Goal: Information Seeking & Learning: Compare options

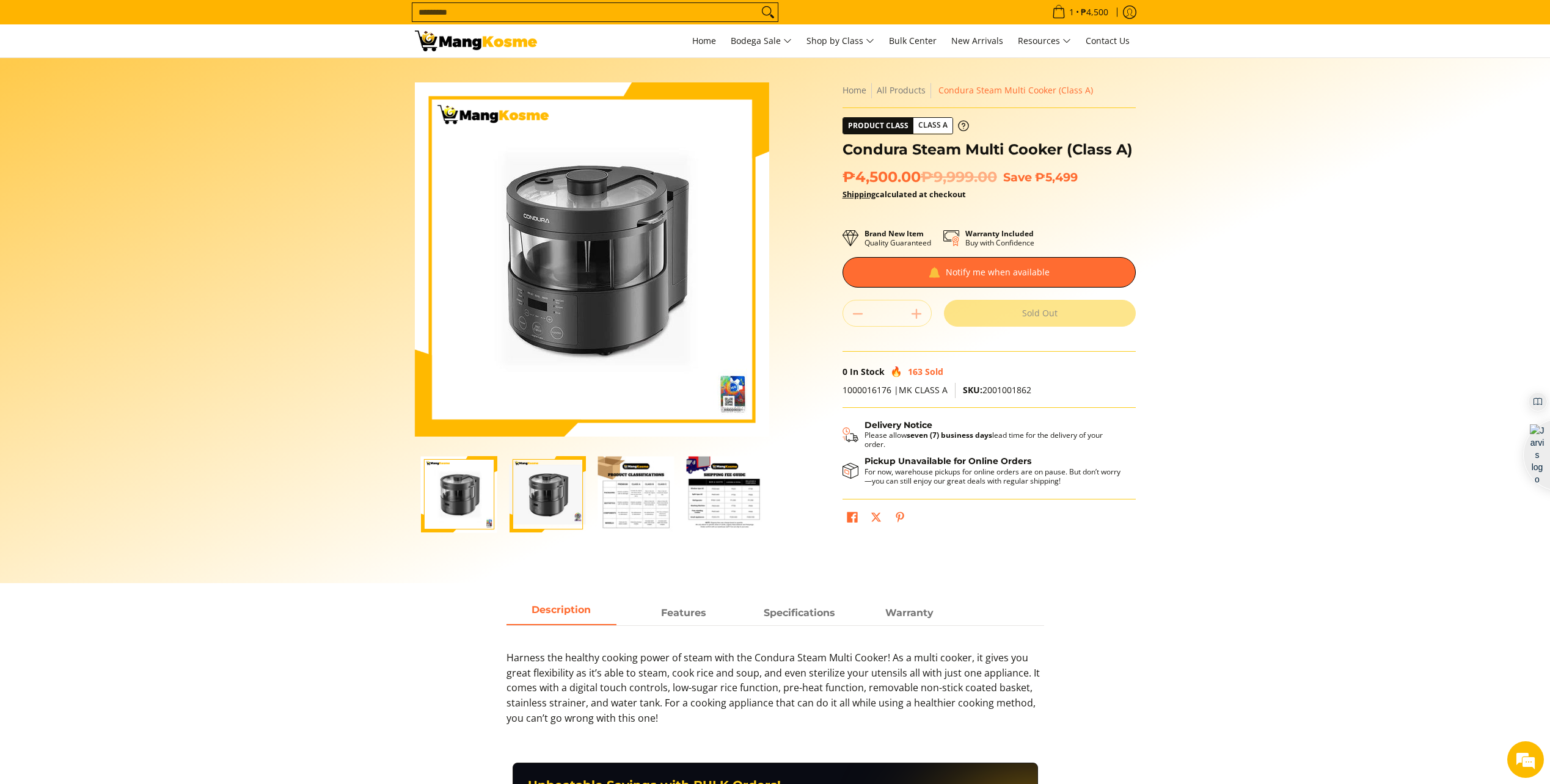
click at [475, 39] on img at bounding box center [476, 41] width 122 height 21
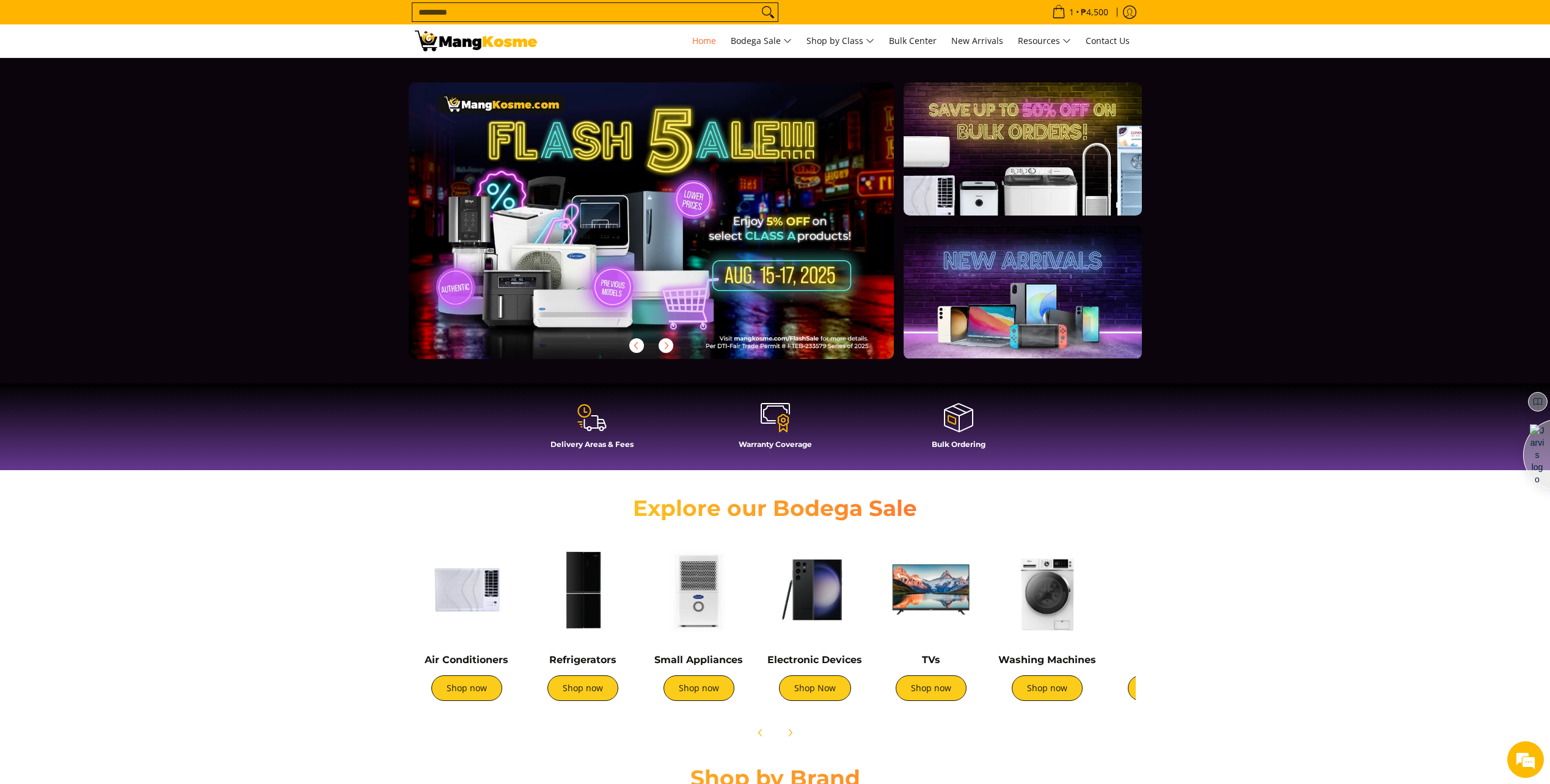
click at [639, 291] on link at bounding box center [671, 231] width 525 height 296
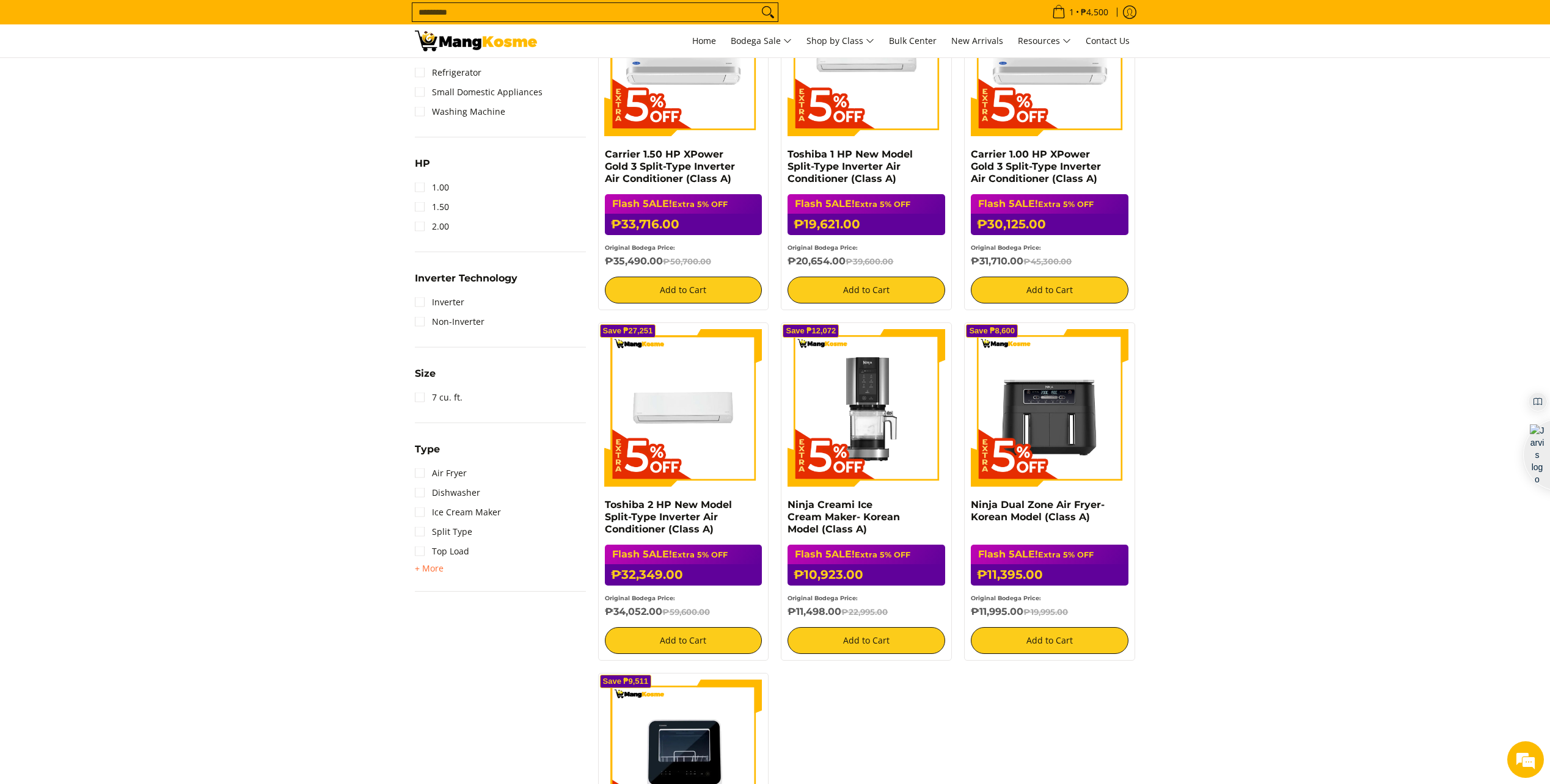
scroll to position [794, 0]
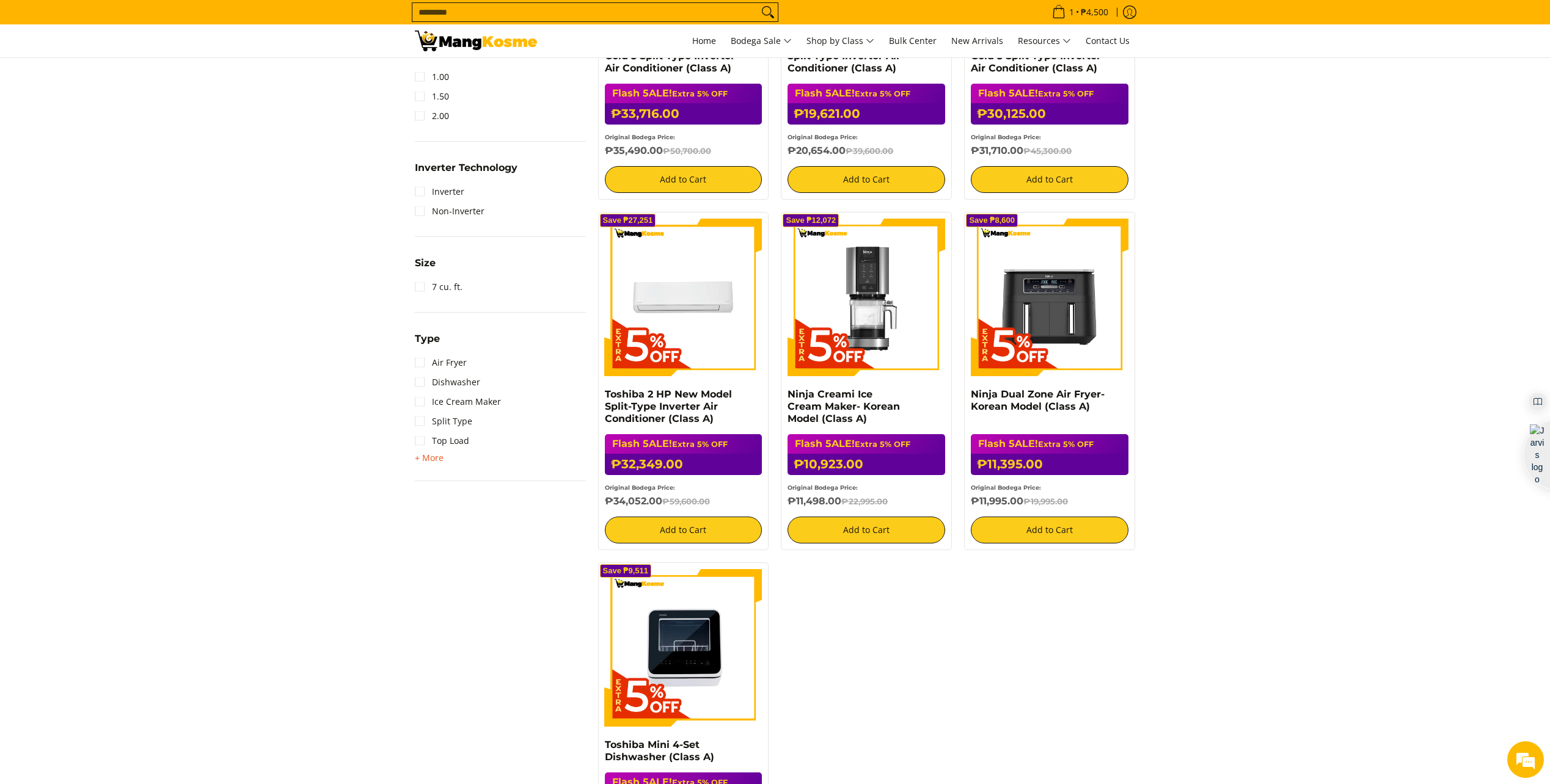
click at [425, 462] on span "+ More" at bounding box center [429, 458] width 29 height 10
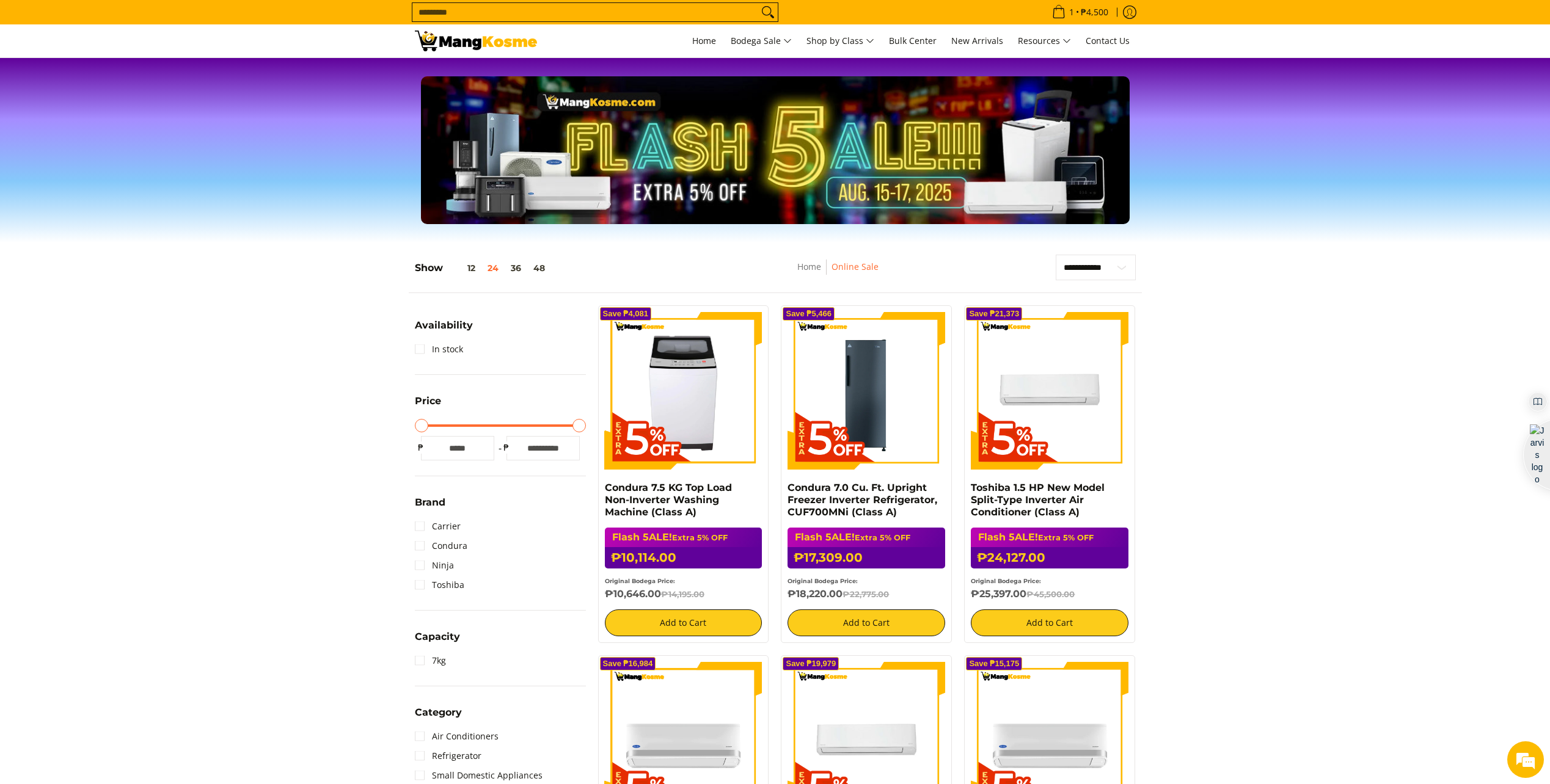
scroll to position [0, 0]
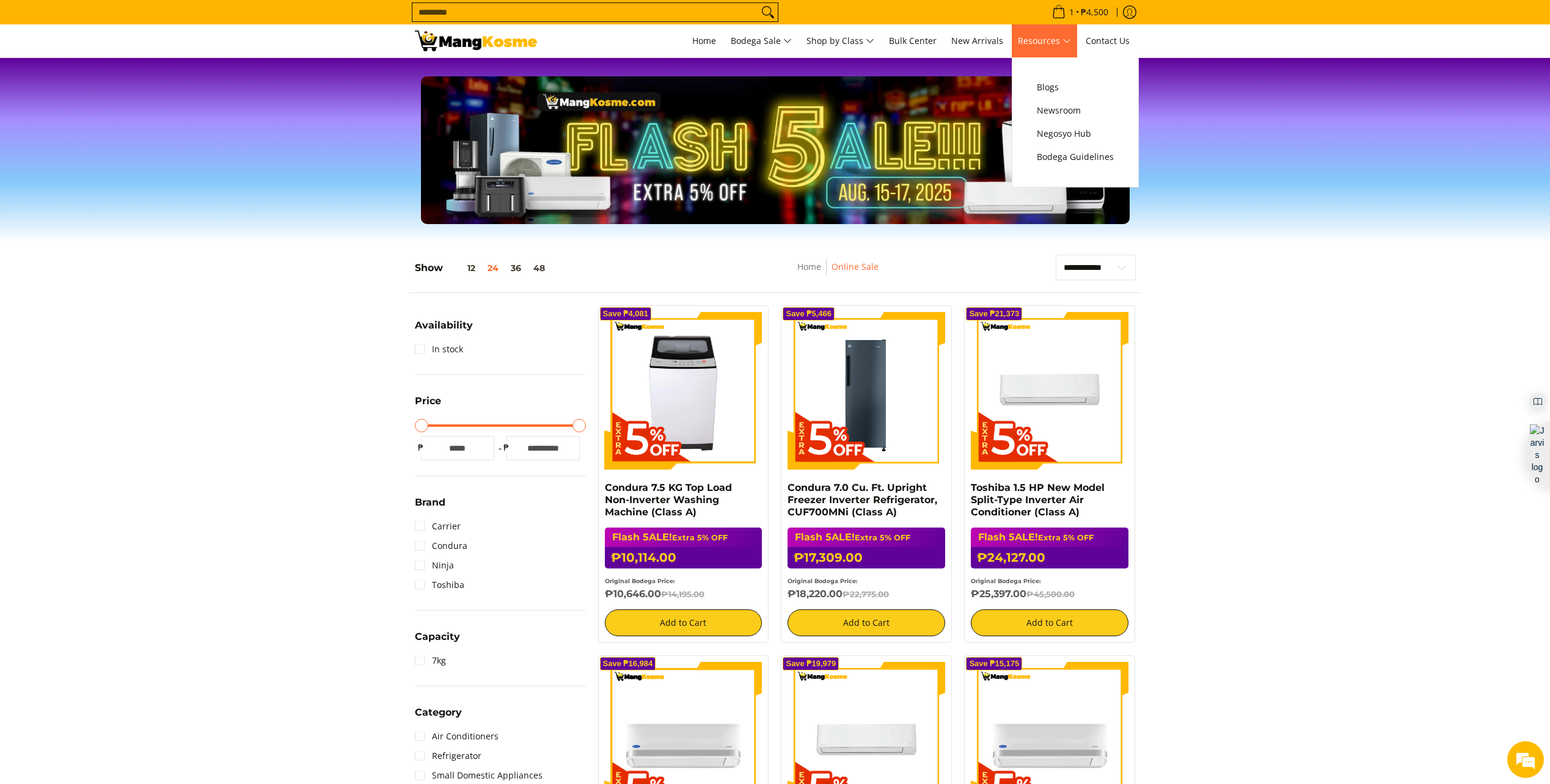
click at [1069, 44] on span "Resources" at bounding box center [1044, 41] width 53 height 15
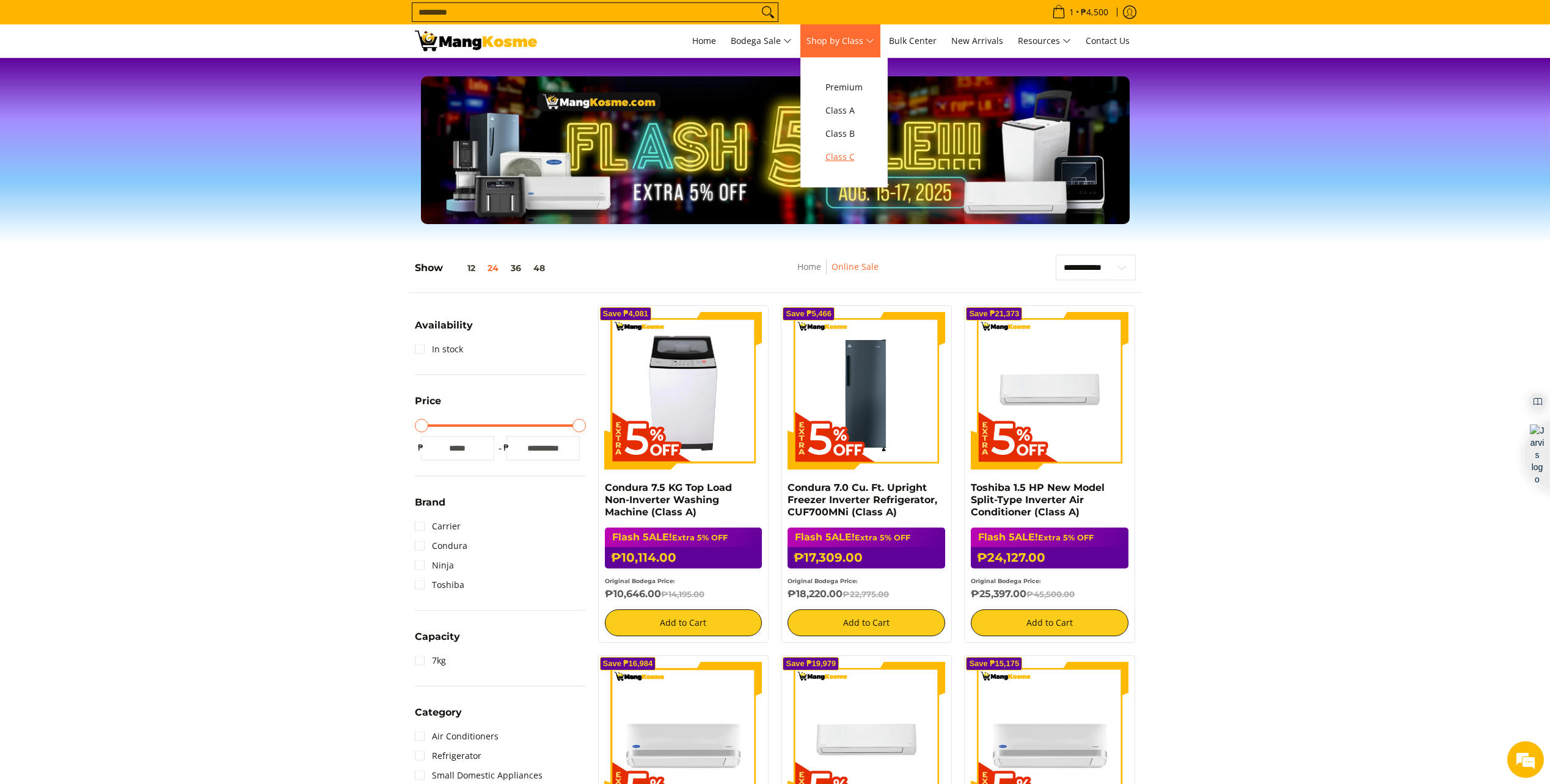
click at [838, 155] on span "Class C" at bounding box center [844, 157] width 37 height 15
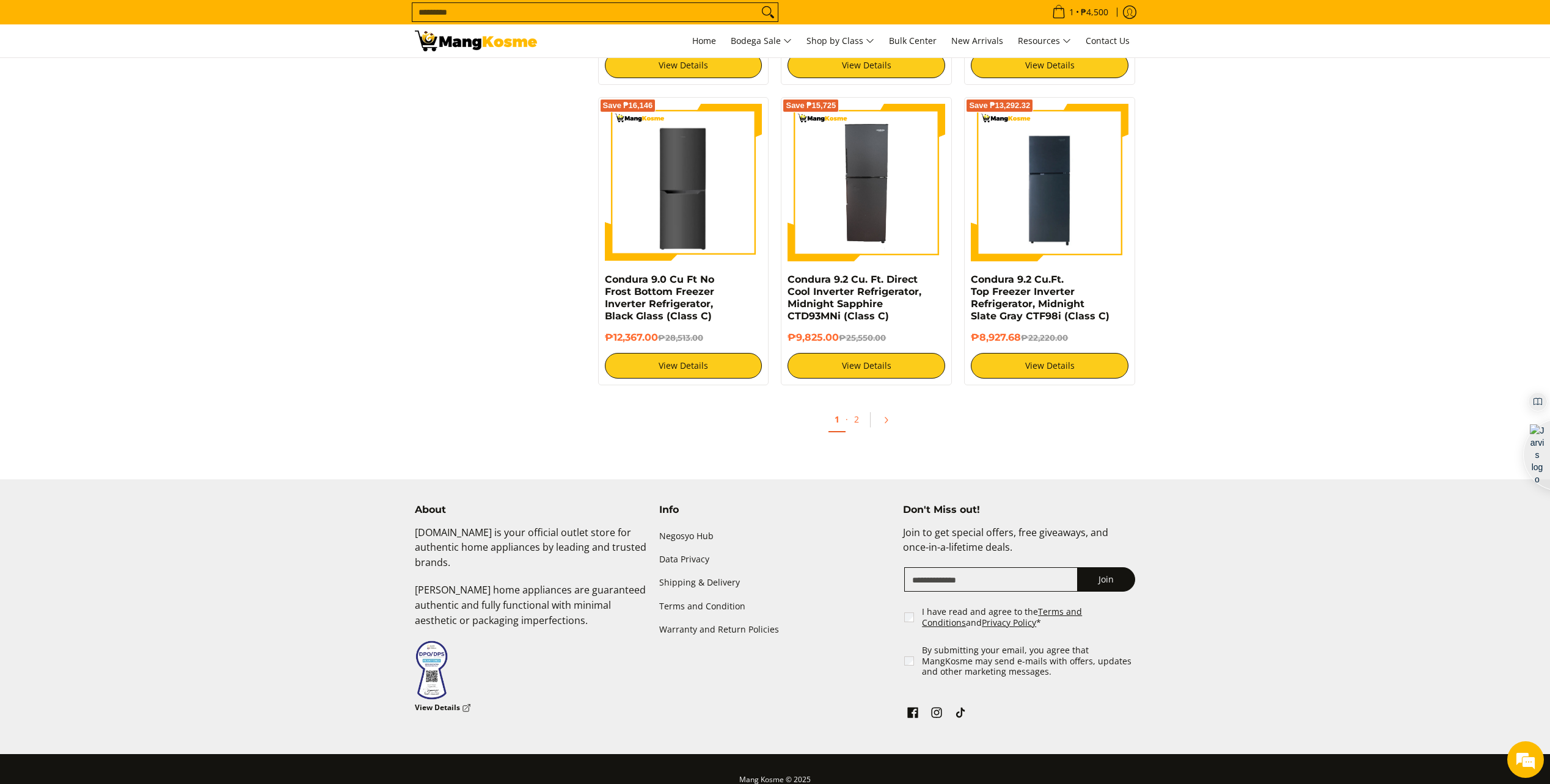
scroll to position [2339, 0]
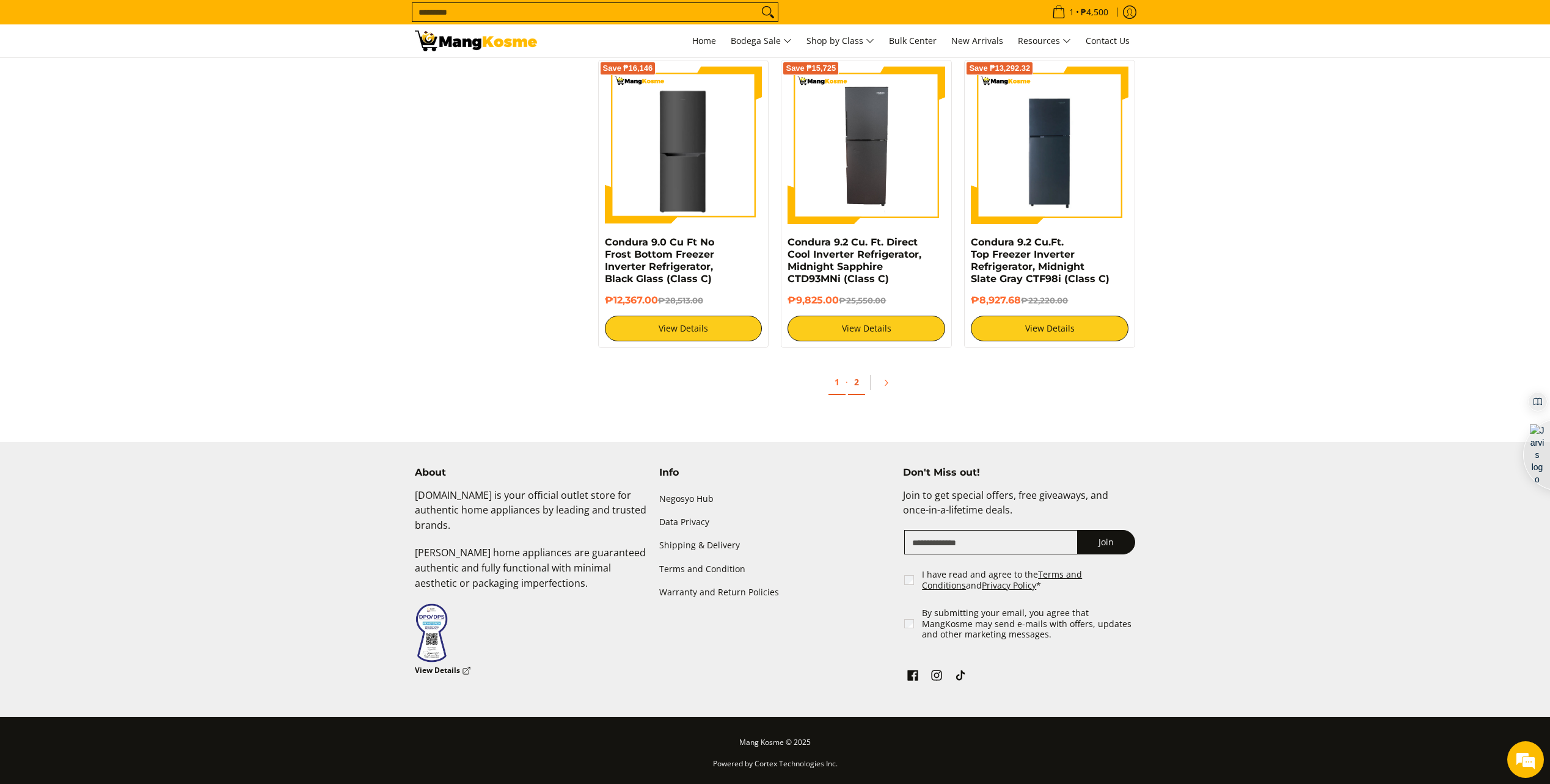
click at [854, 384] on link "2" at bounding box center [857, 383] width 17 height 25
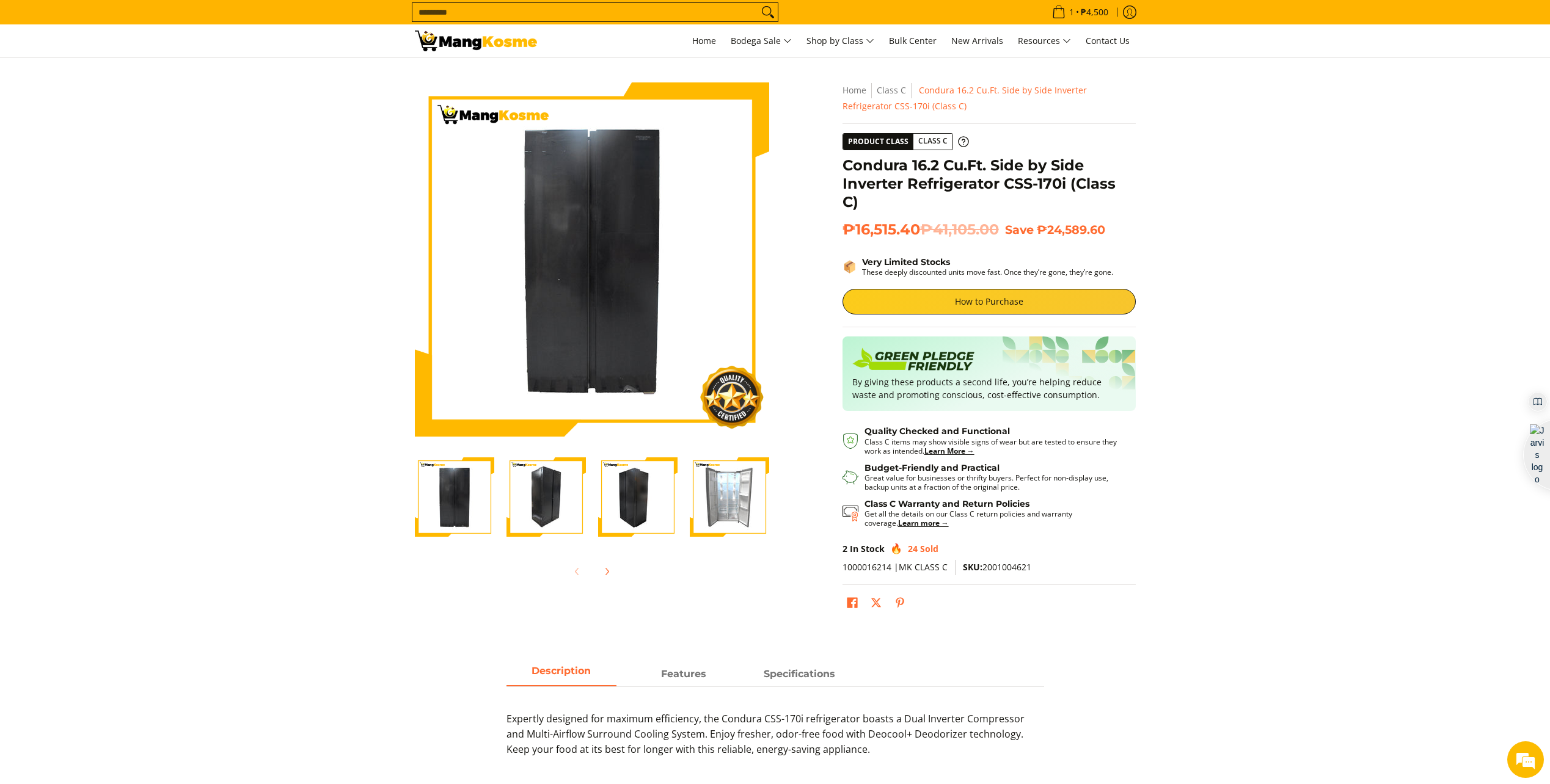
click at [540, 502] on img "Condura 16.2 Cu.Ft. Side by Side Inverter Refrigerator CSS-170i (Class C)-2" at bounding box center [546, 497] width 80 height 80
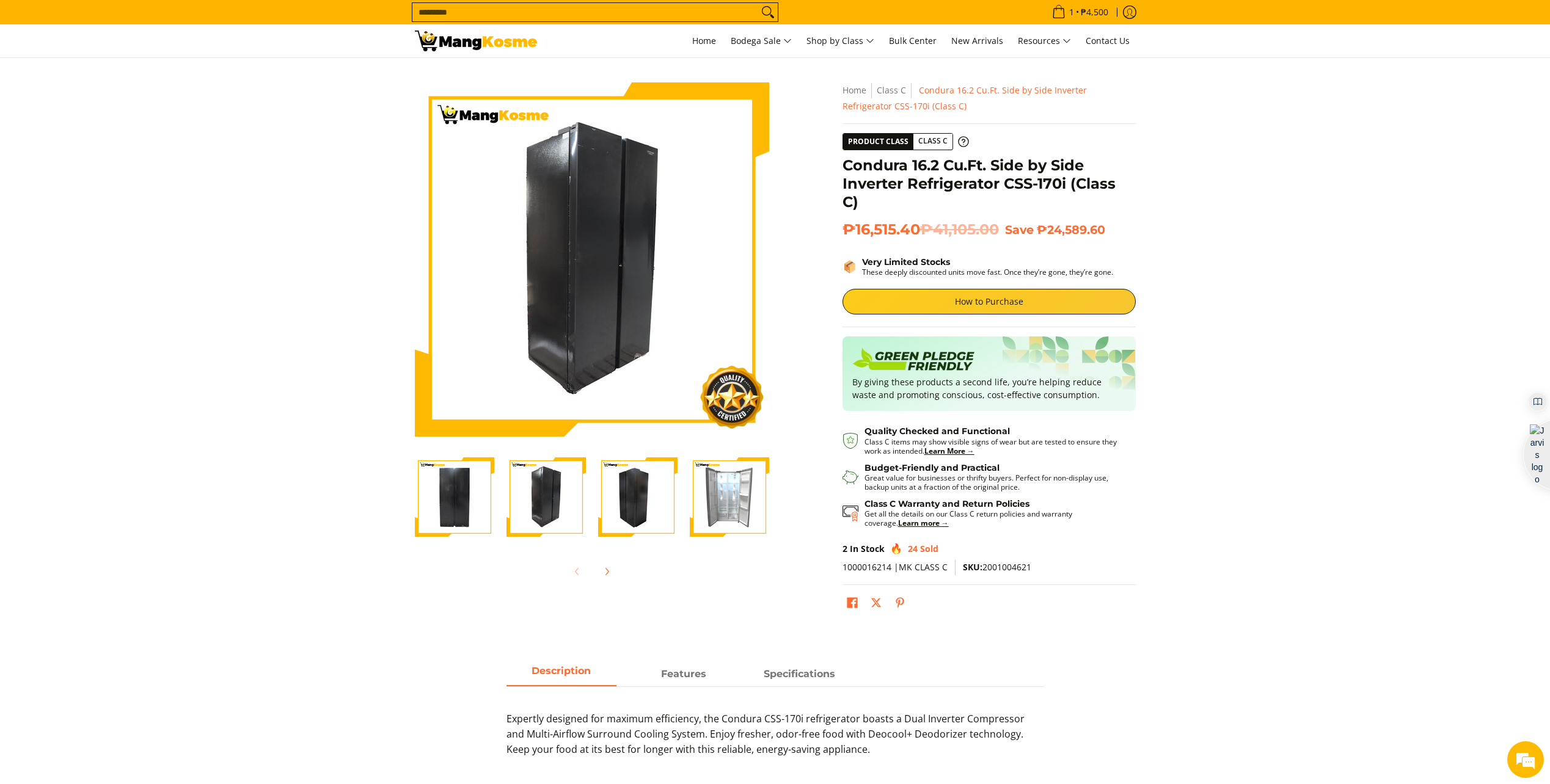
click at [628, 506] on img "Condura 16.2 Cu.Ft. Side by Side Inverter Refrigerator CSS-170i (Class C)-3" at bounding box center [638, 497] width 80 height 80
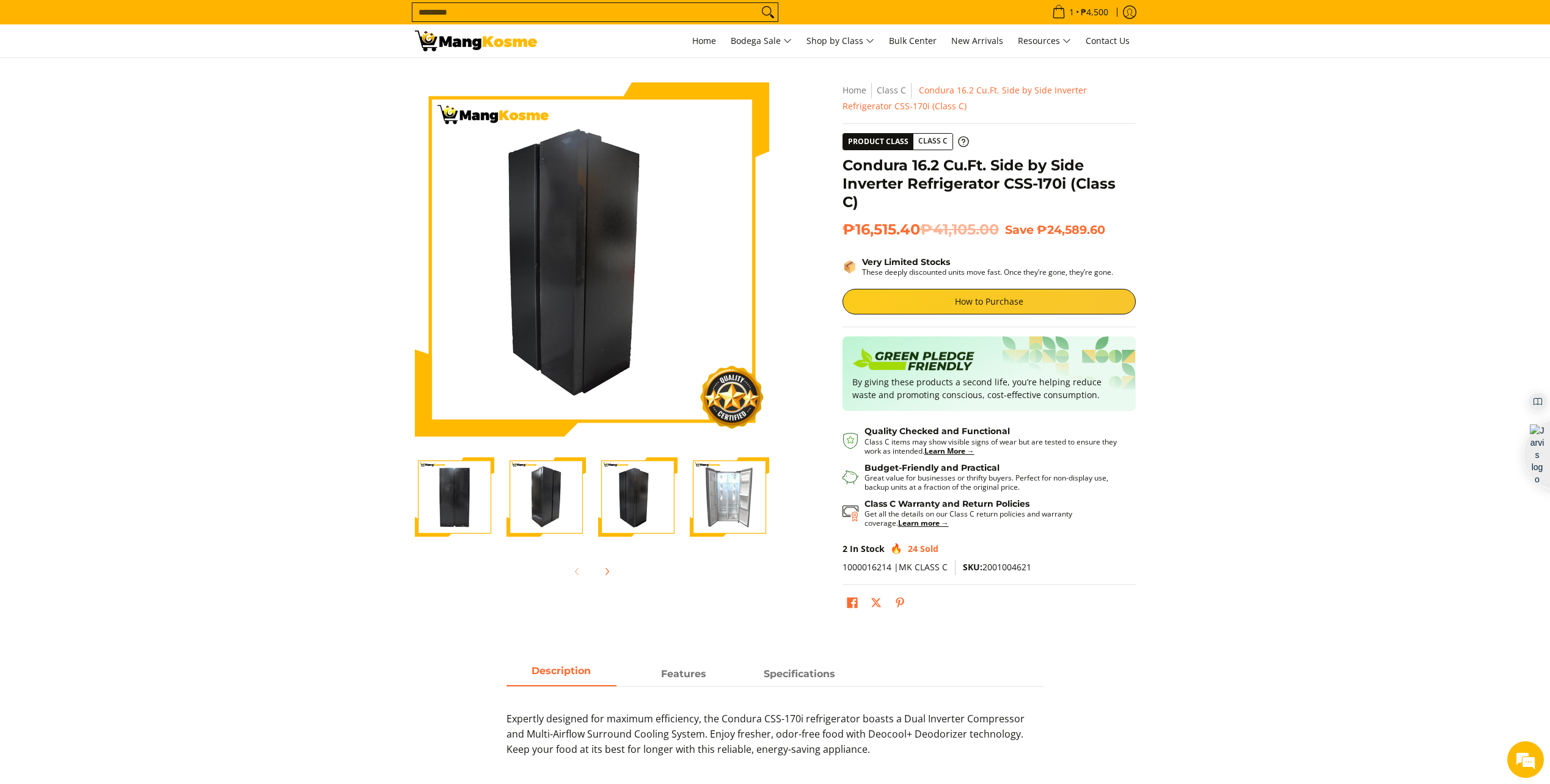
click at [713, 501] on img "Condura 16.2 Cu.Ft. Side by Side Inverter Refrigerator CSS-170i (Class C)-4" at bounding box center [730, 497] width 80 height 80
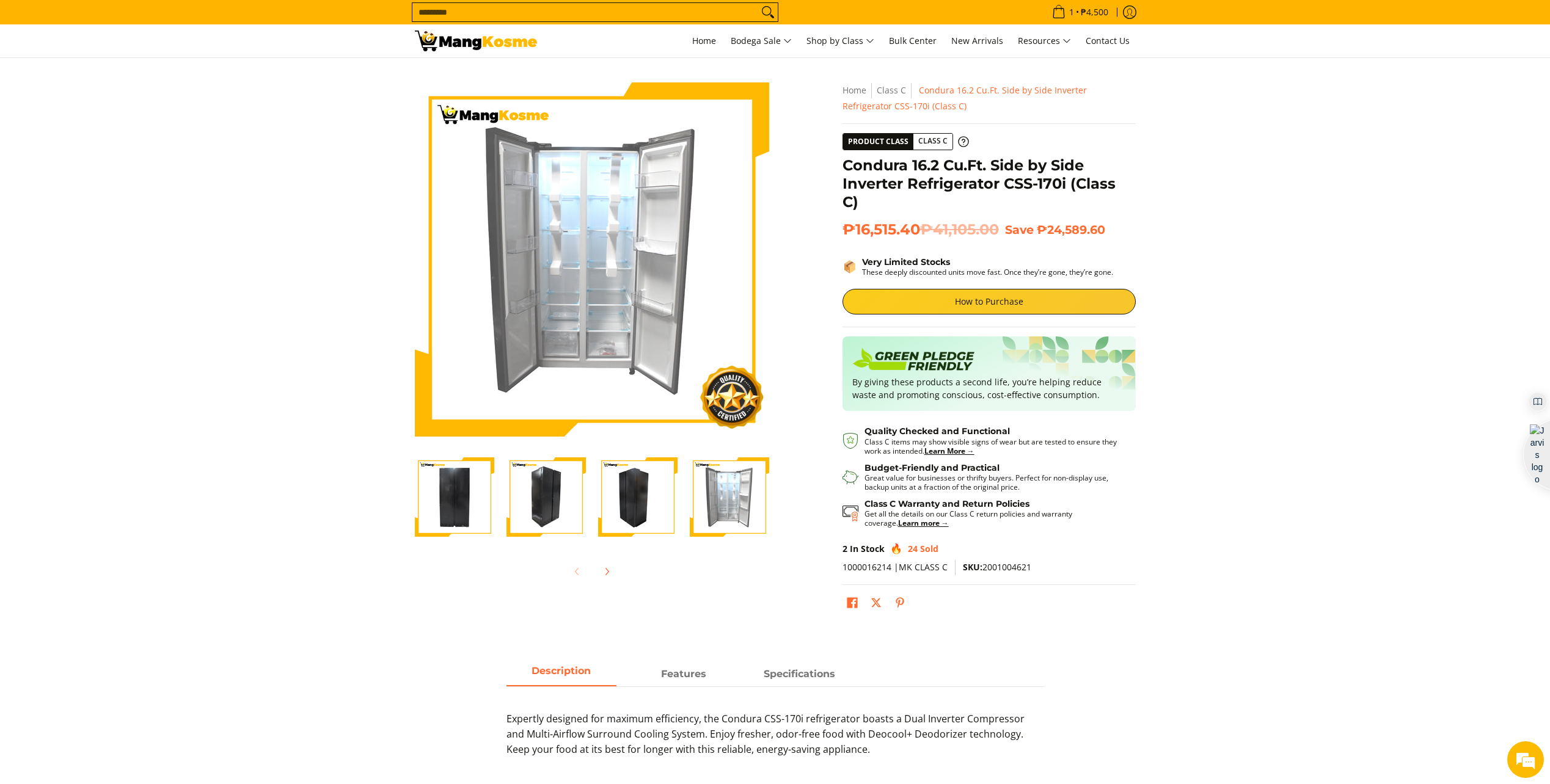
click at [1315, 485] on section "Skip to Main Content Enable zoom Disable zoom Enable zoom Disable zoom Enable z…" at bounding box center [775, 351] width 1550 height 586
click at [1319, 477] on section "Skip to Main Content Enable zoom Disable zoom Enable zoom Disable zoom Enable z…" at bounding box center [775, 351] width 1550 height 586
click at [1347, 468] on section "Skip to Main Content Enable zoom Disable zoom Enable zoom Disable zoom Enable z…" at bounding box center [775, 351] width 1550 height 586
click at [1263, 255] on section "Skip to Main Content Enable zoom Disable zoom Enable zoom Disable zoom Enable z…" at bounding box center [775, 351] width 1550 height 586
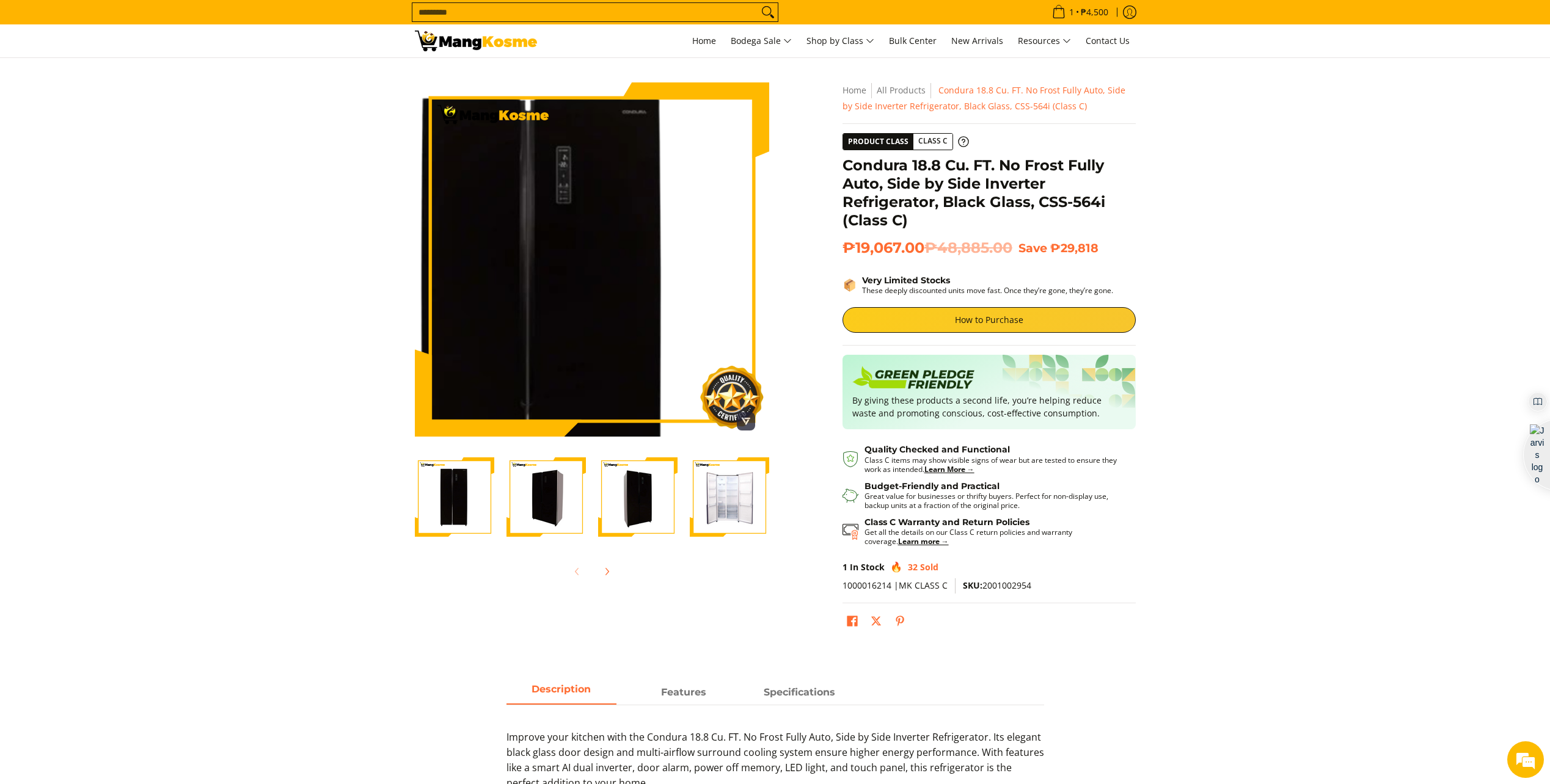
click at [614, 214] on img at bounding box center [592, 259] width 355 height 354
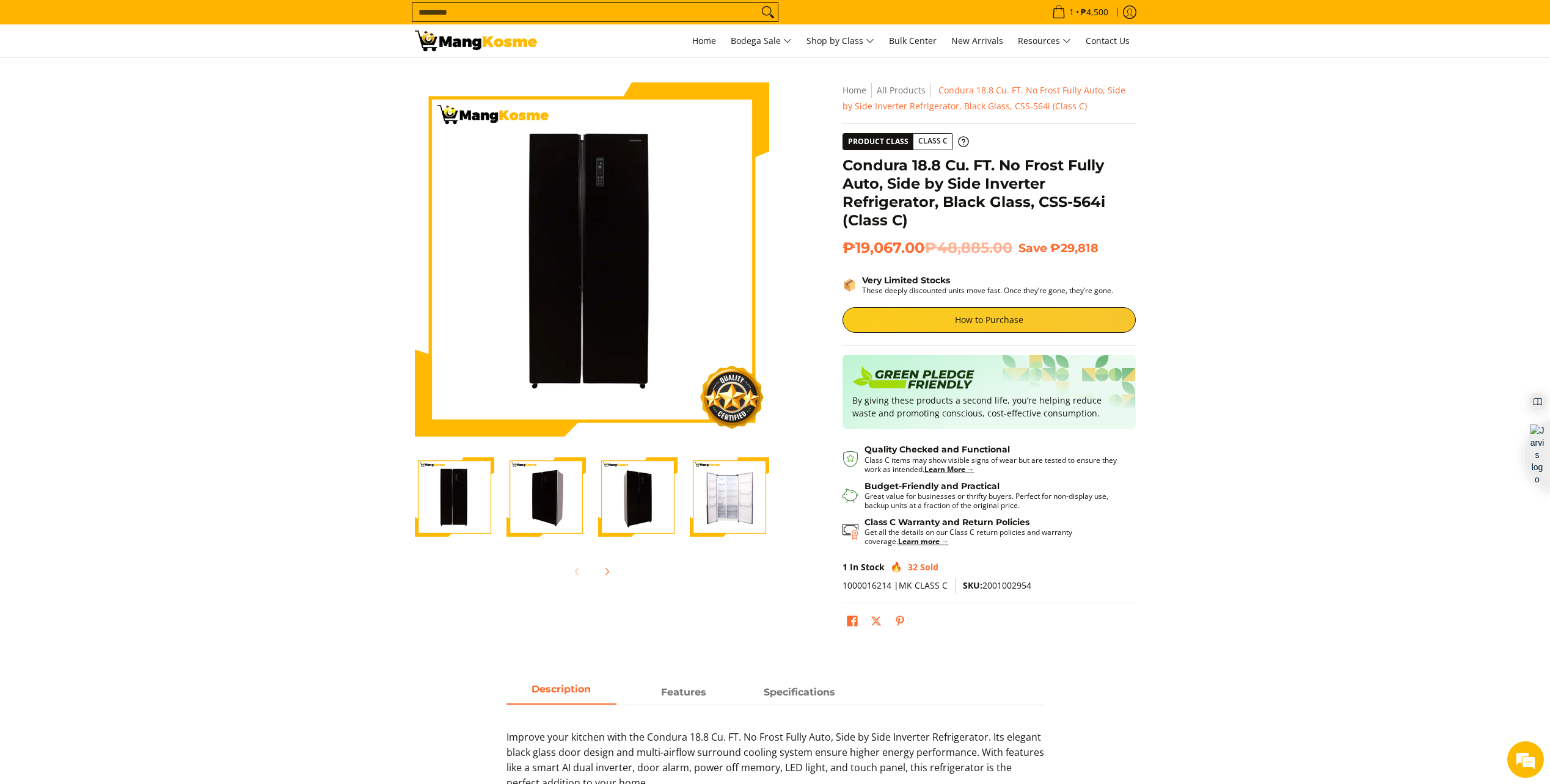
click at [558, 496] on img "Condura 18.8 Cu. FT. No Frost Fully Auto, Side by Side Inverter Refrigerator, B…" at bounding box center [546, 497] width 80 height 80
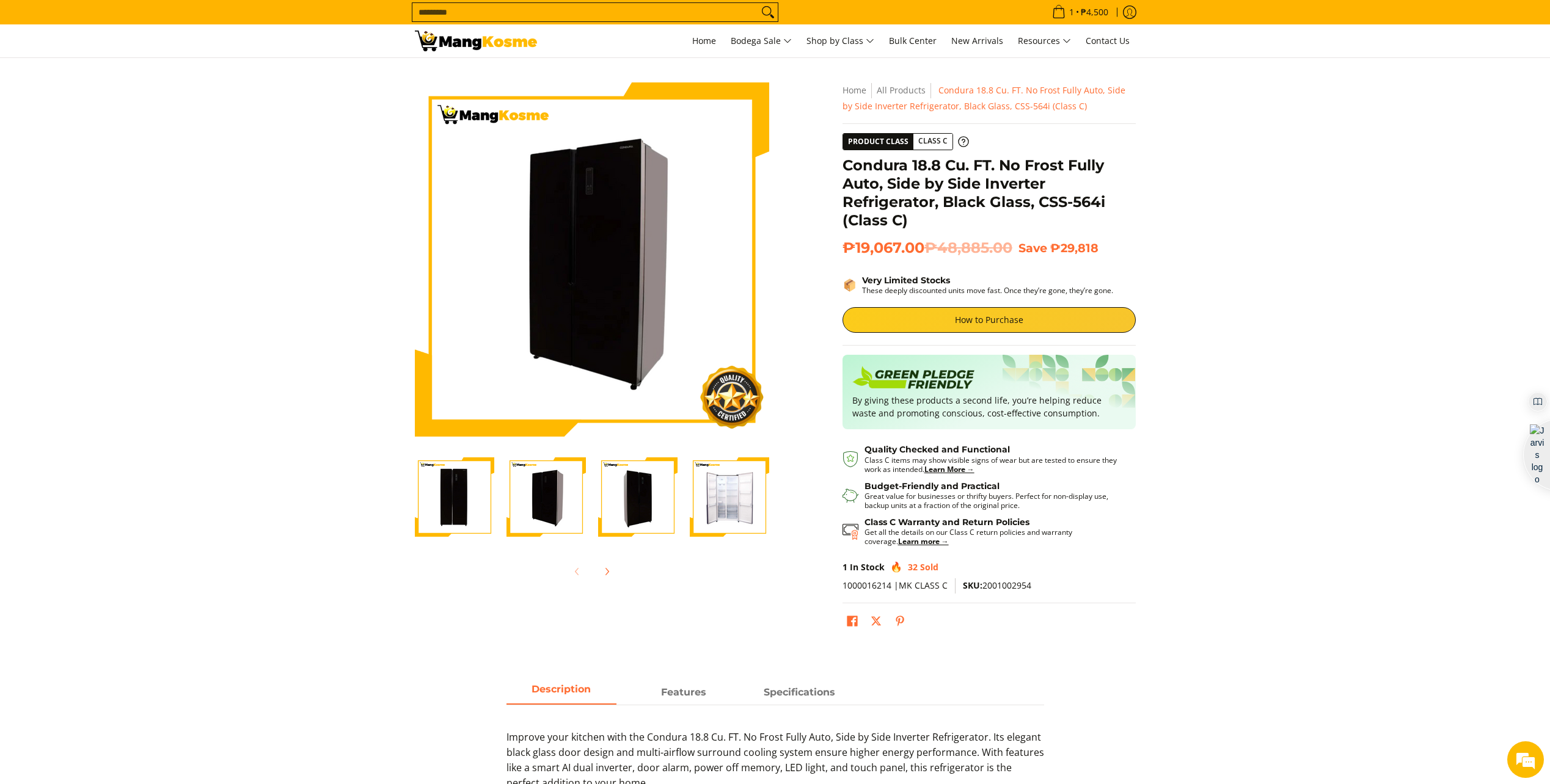
click at [631, 505] on img "Condura 18.8 Cu. FT. No Frost Fully Auto, Side by Side Inverter Refrigerator, B…" at bounding box center [638, 497] width 80 height 80
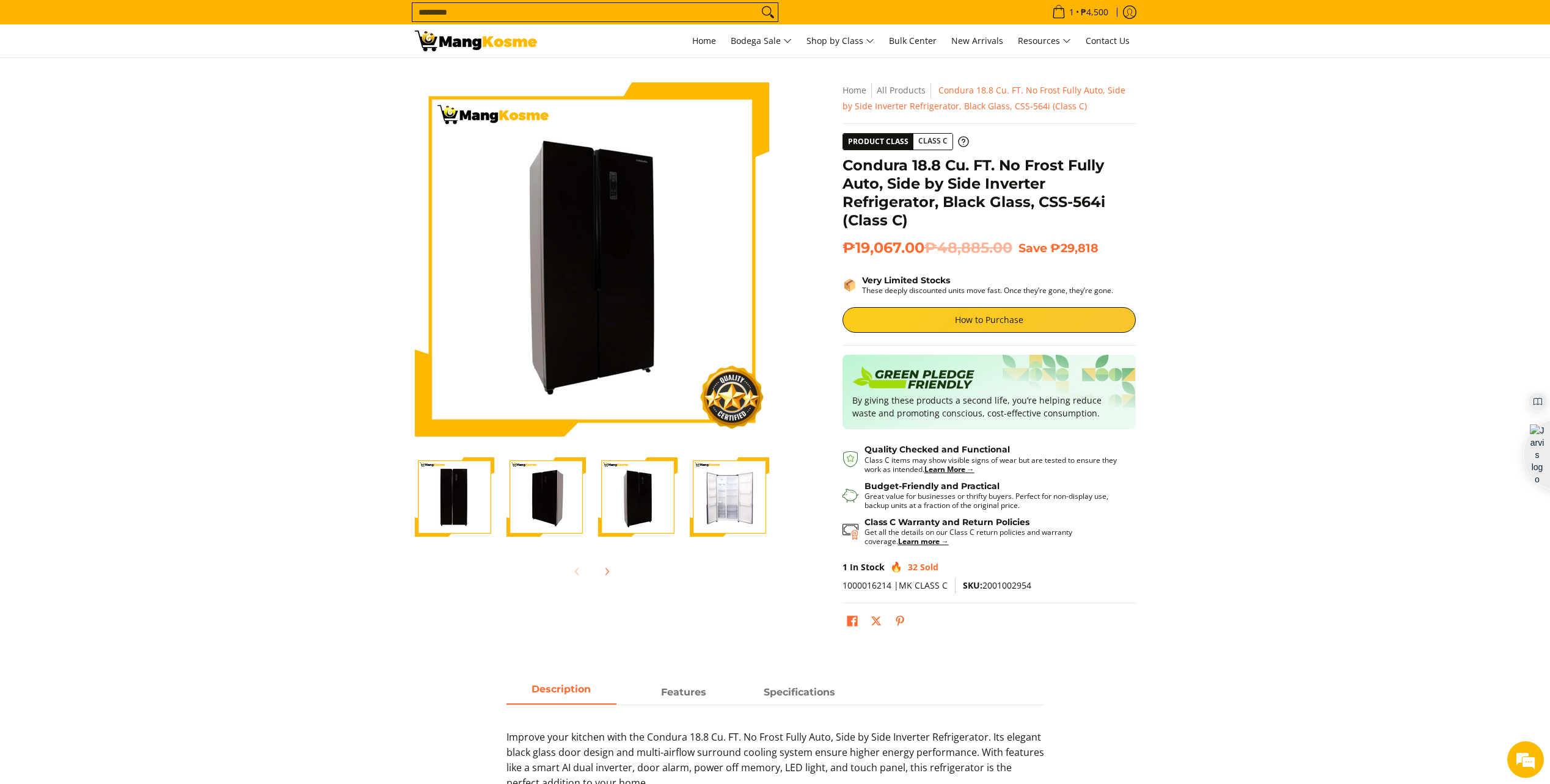
click at [721, 507] on img "Condura 18.8 Cu. FT. No Frost Fully Auto, Side by Side Inverter Refrigerator, B…" at bounding box center [730, 497] width 80 height 80
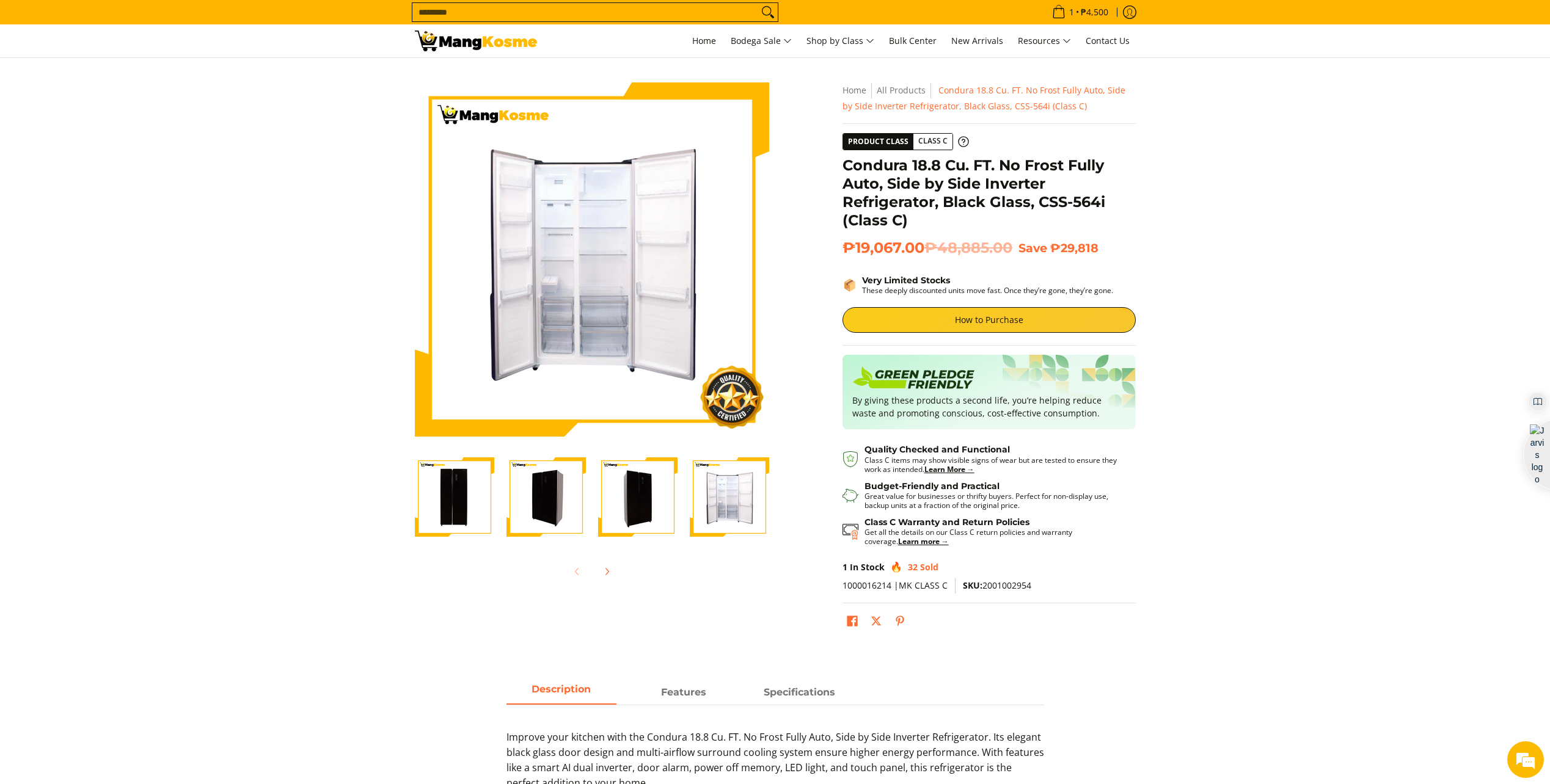
click at [453, 505] on img "Condura 18.8 Cu. FT. No Frost Fully Auto, Side by Side Inverter Refrigerator, B…" at bounding box center [455, 497] width 80 height 80
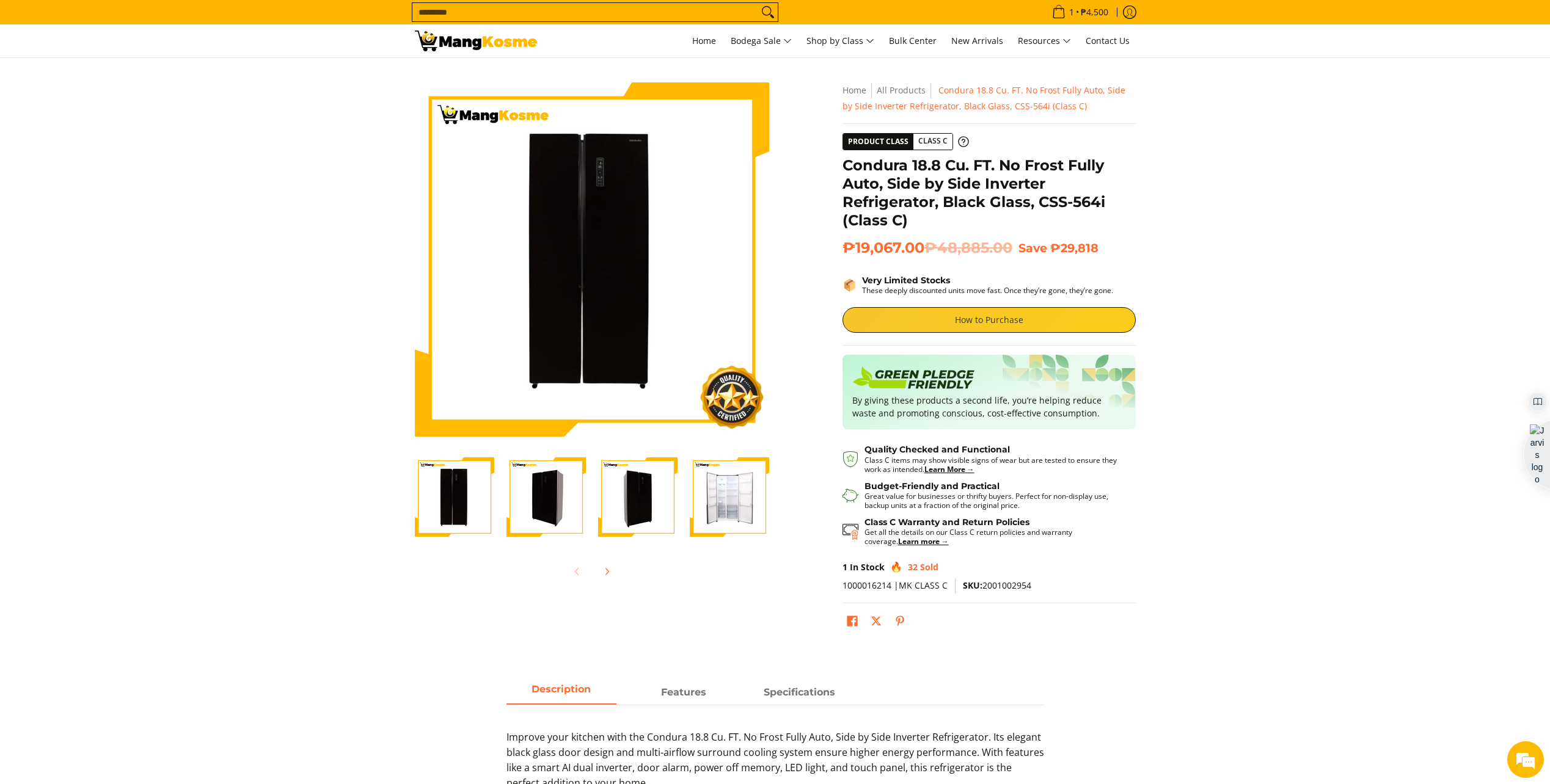
click at [982, 320] on link "How to Purchase" at bounding box center [989, 320] width 293 height 26
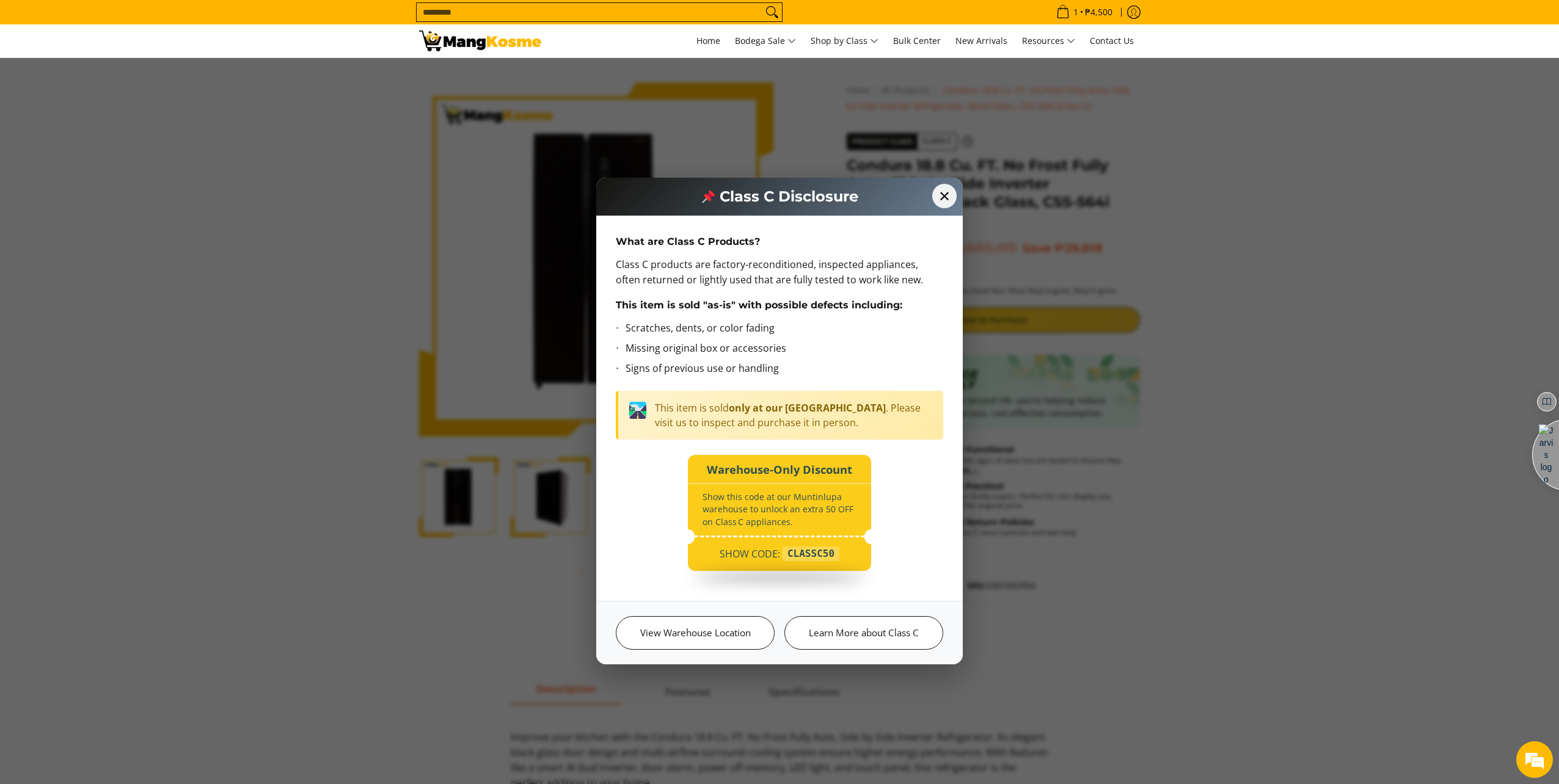
click at [819, 555] on div "CLASSC50" at bounding box center [811, 554] width 57 height 15
drag, startPoint x: 790, startPoint y: 557, endPoint x: 843, endPoint y: 554, distance: 53.1
click at [843, 554] on div "SHOW CODE: CLASSC50" at bounding box center [780, 558] width 183 height 27
drag, startPoint x: 843, startPoint y: 554, endPoint x: 814, endPoint y: 554, distance: 29.0
copy div "CLASSC50"
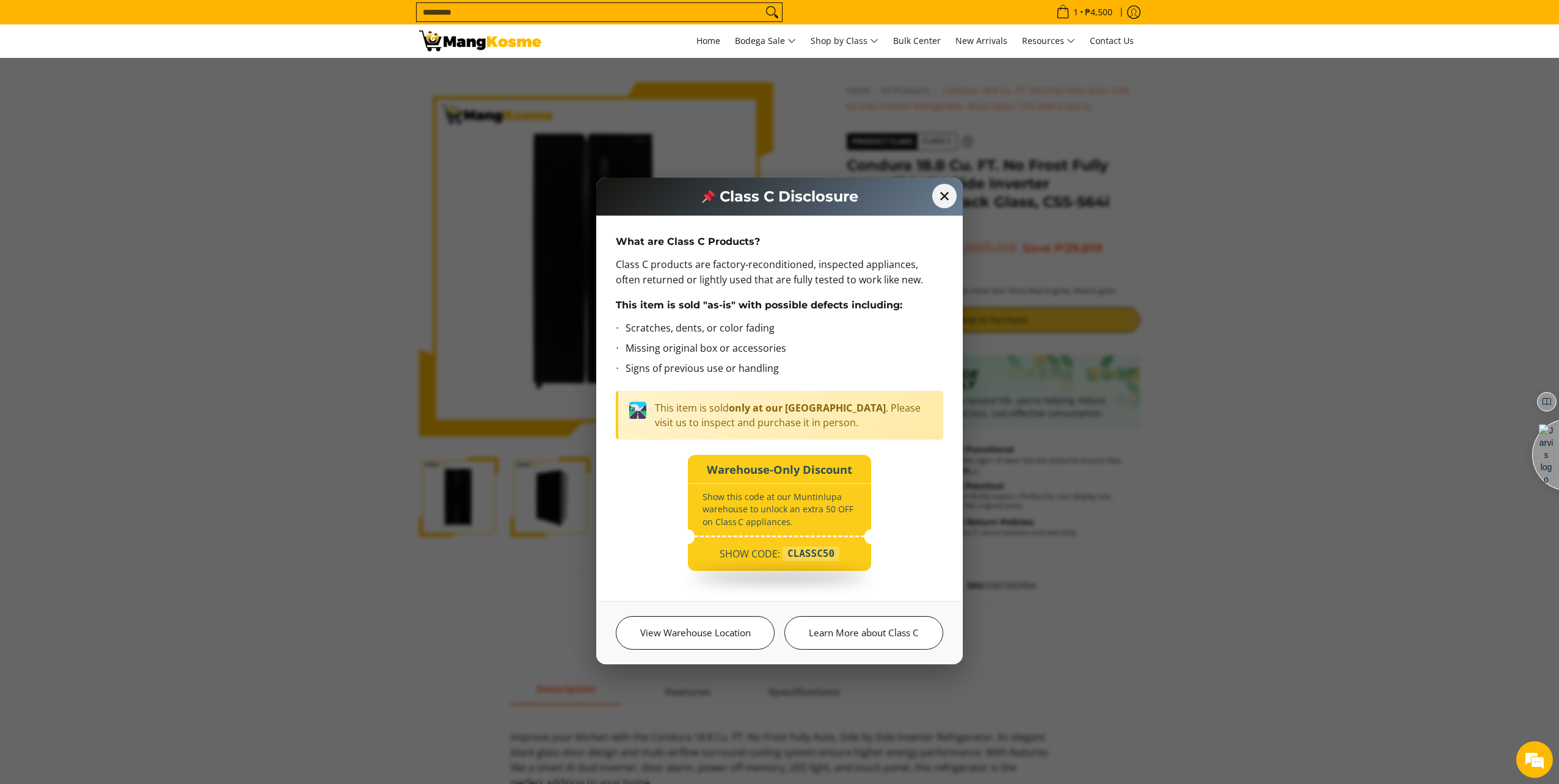
click at [913, 479] on div "Warehouse‑Only Discount Show this code at our Muntinlupa warehouse to unlock an…" at bounding box center [780, 518] width 328 height 128
click at [952, 195] on span "✕" at bounding box center [945, 196] width 27 height 27
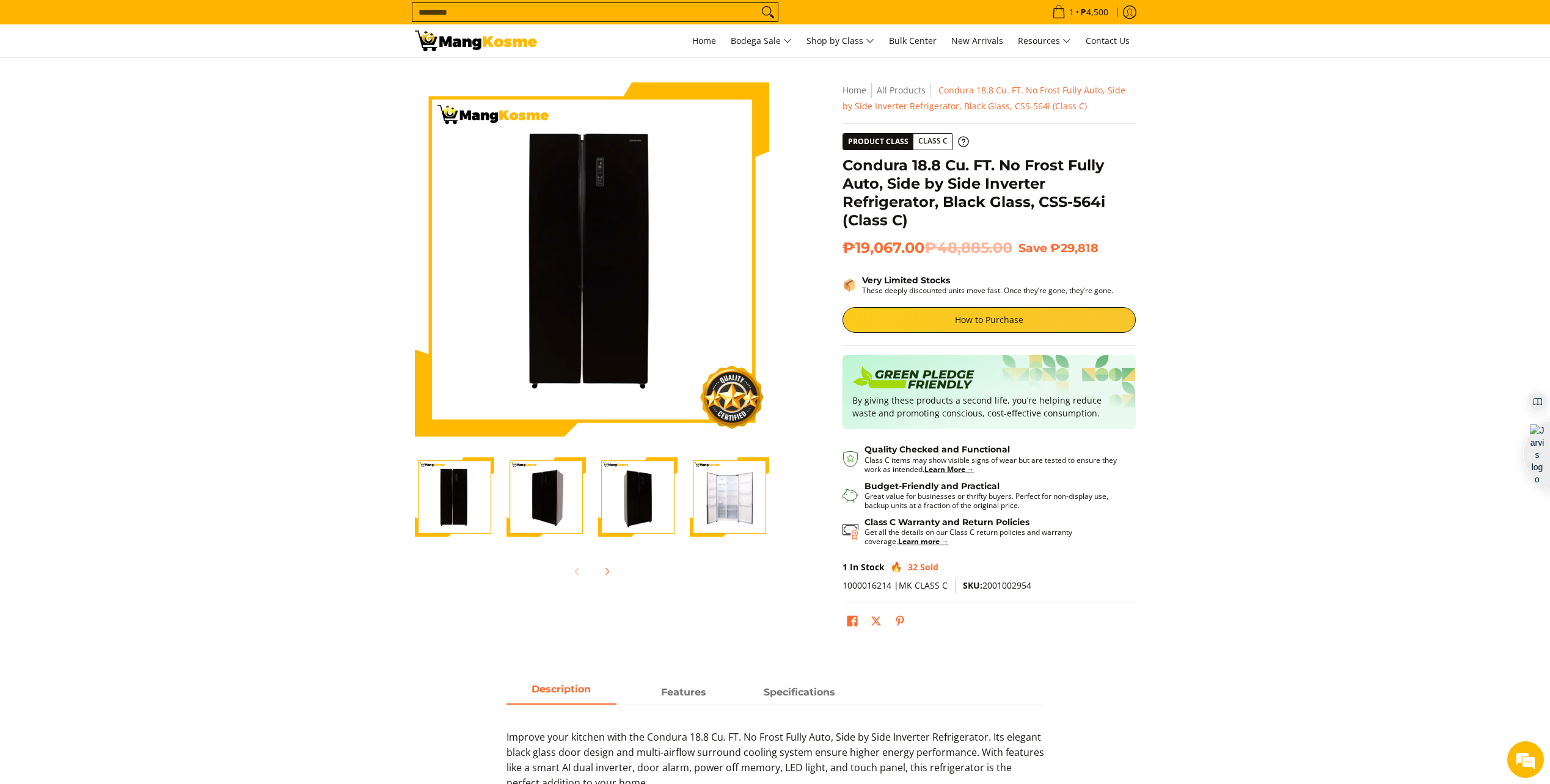
click at [1270, 248] on section "Skip to Main Content Enable zoom Disable zoom Enable zoom Disable zoom Enable z…" at bounding box center [775, 360] width 1550 height 605
click at [1391, 288] on section "Skip to Main Content Enable zoom Disable zoom Enable zoom Disable zoom Enable z…" at bounding box center [775, 360] width 1550 height 605
click at [1007, 318] on link "How to Purchase" at bounding box center [989, 320] width 293 height 26
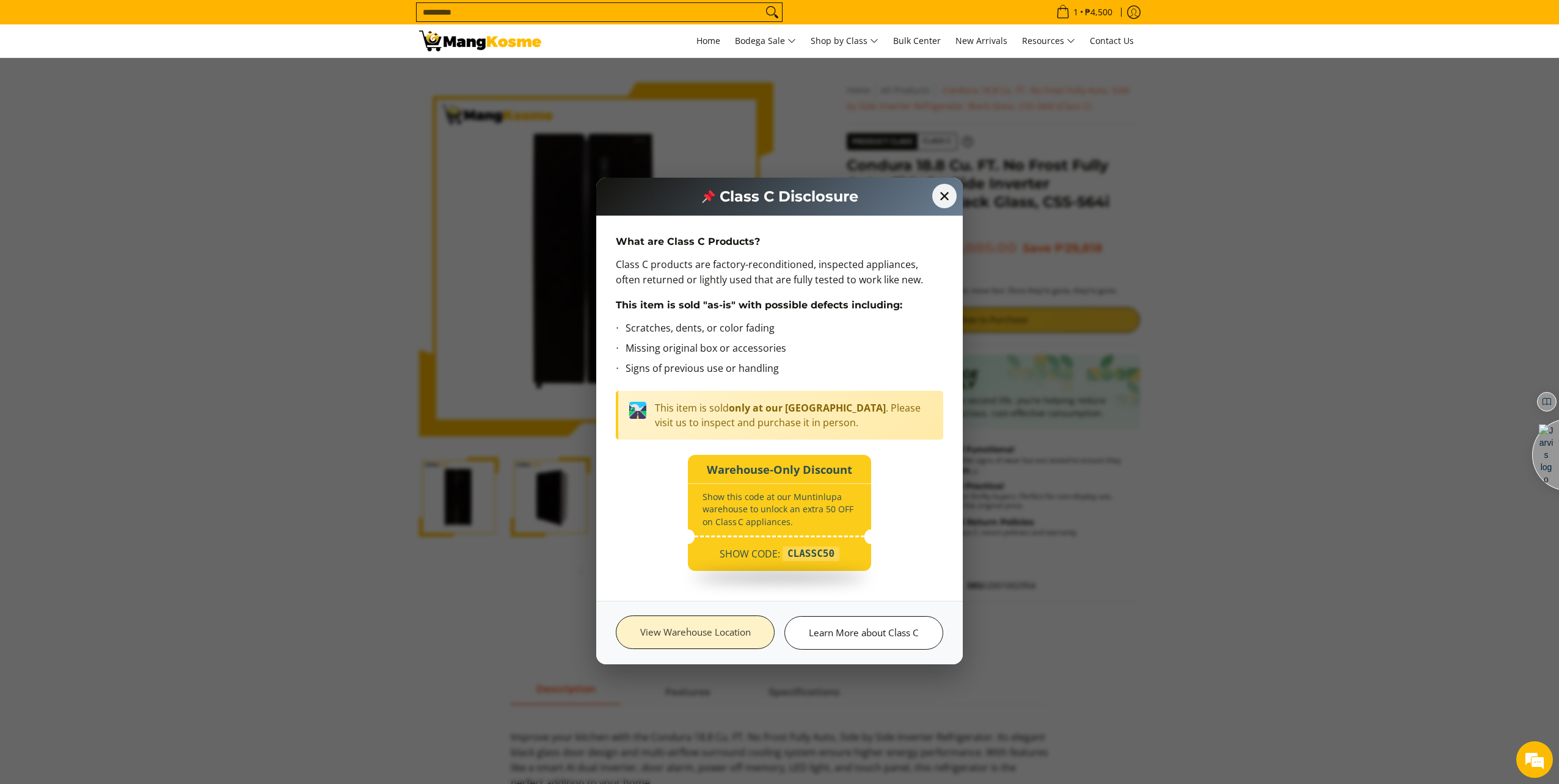
click at [699, 625] on link "View Warehouse Location" at bounding box center [695, 632] width 159 height 34
click at [941, 195] on span "✕" at bounding box center [945, 196] width 27 height 27
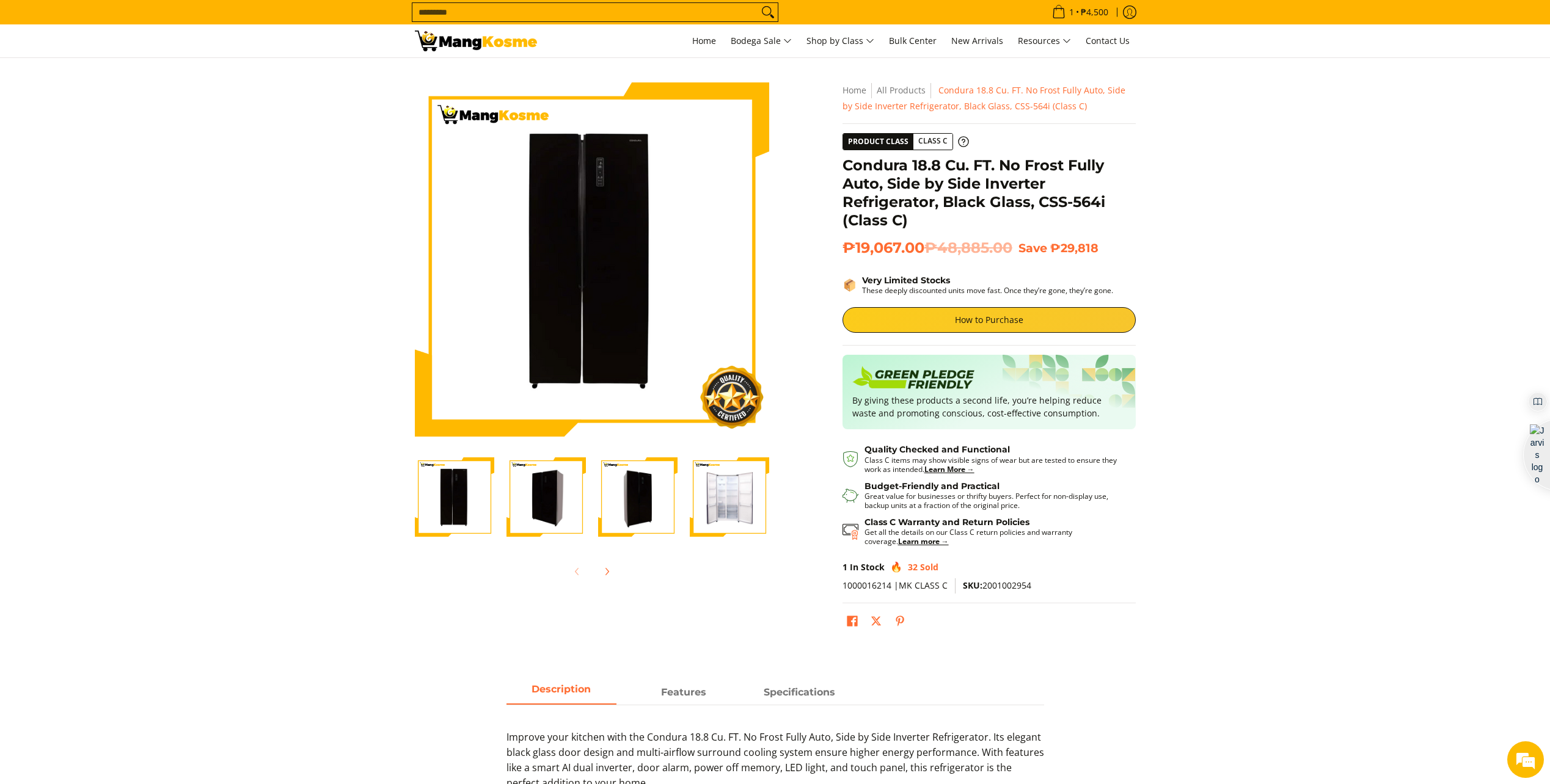
click at [1239, 149] on section "Skip to Main Content Enable zoom Disable zoom Enable zoom Disable zoom Enable z…" at bounding box center [775, 360] width 1550 height 605
click at [1301, 468] on section "Skip to Main Content Enable zoom Disable zoom Enable zoom Disable zoom Enable z…" at bounding box center [775, 360] width 1550 height 605
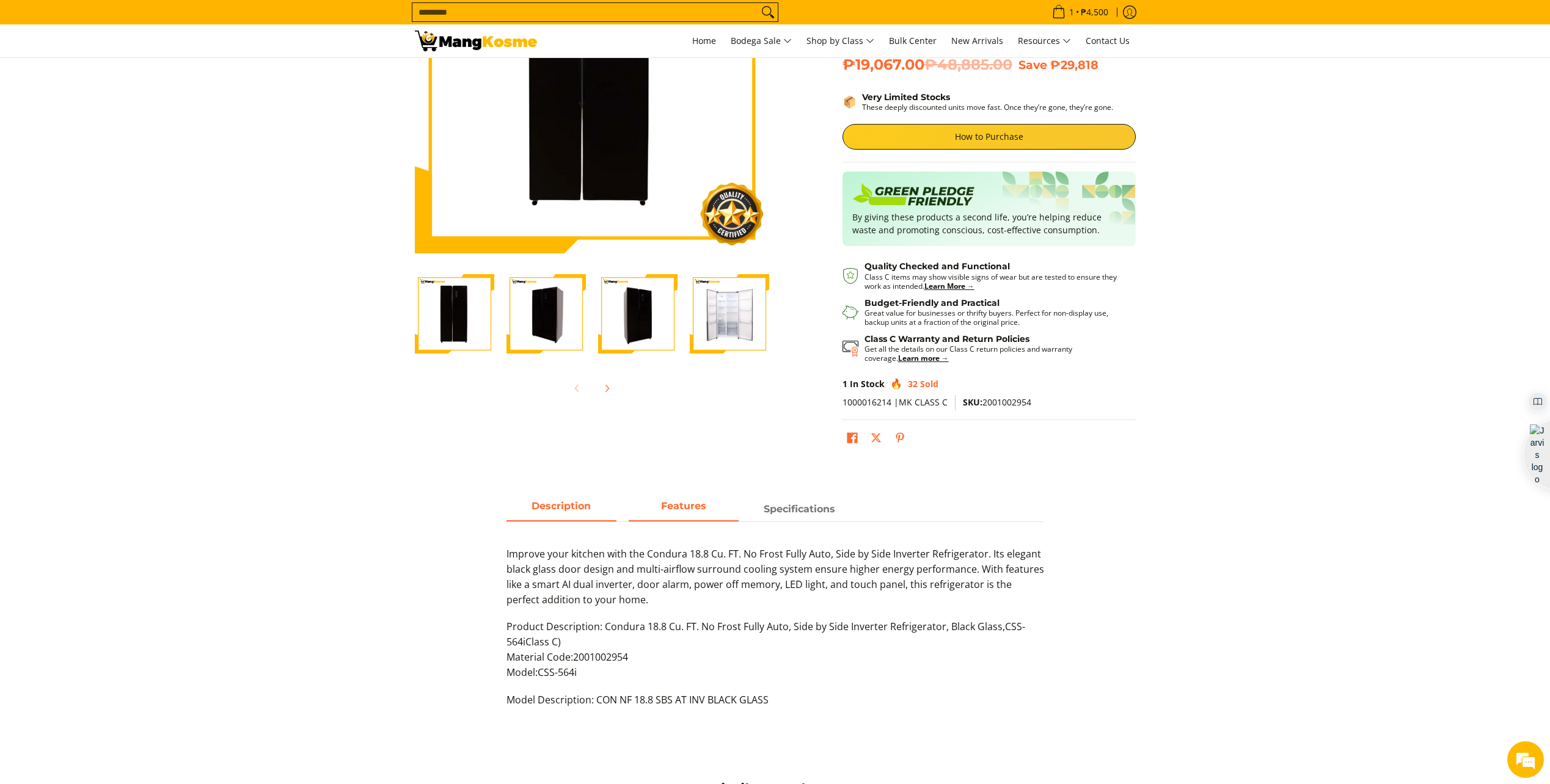
click at [699, 518] on span "Features" at bounding box center [684, 509] width 110 height 22
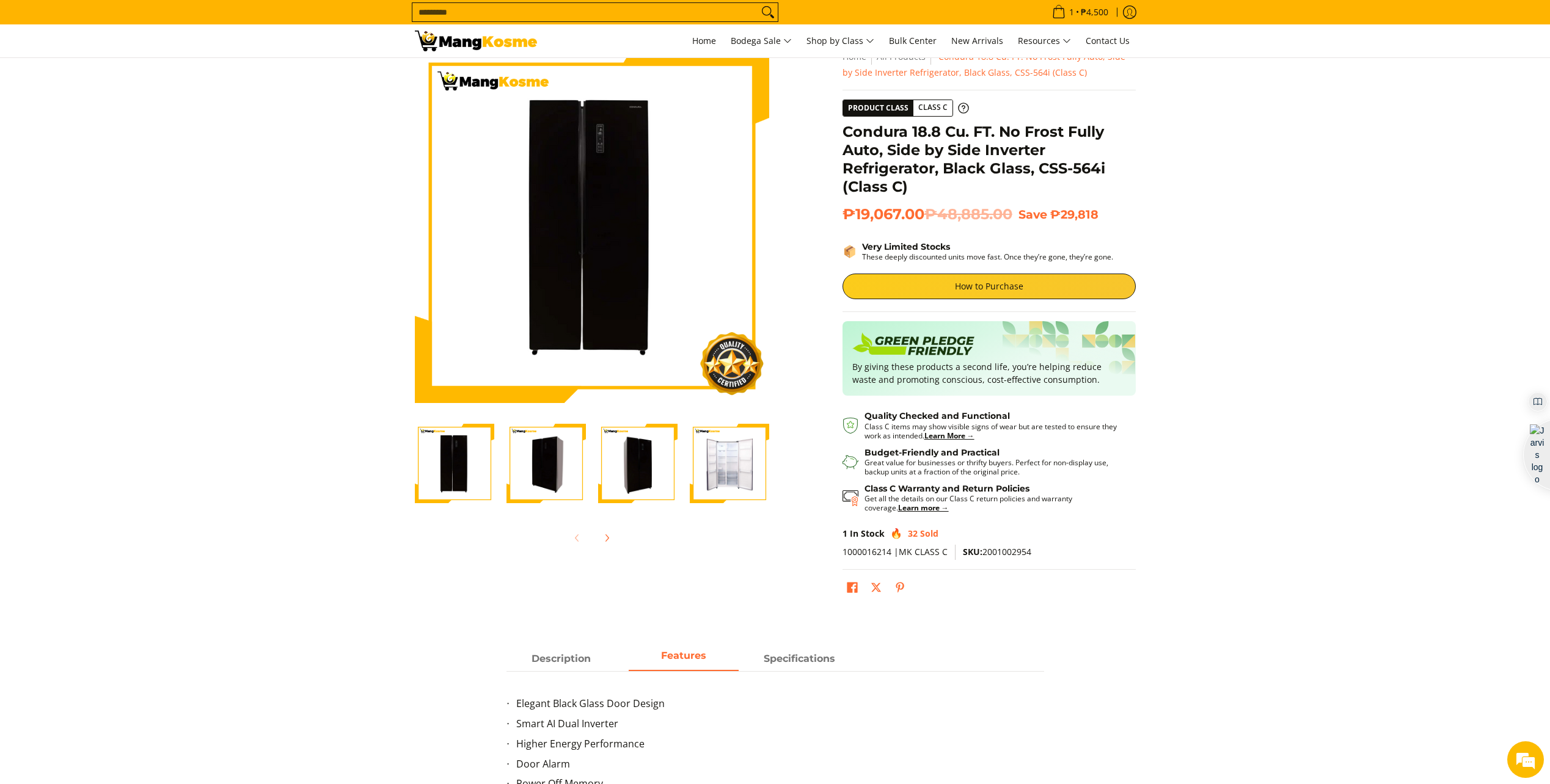
scroll to position [0, 0]
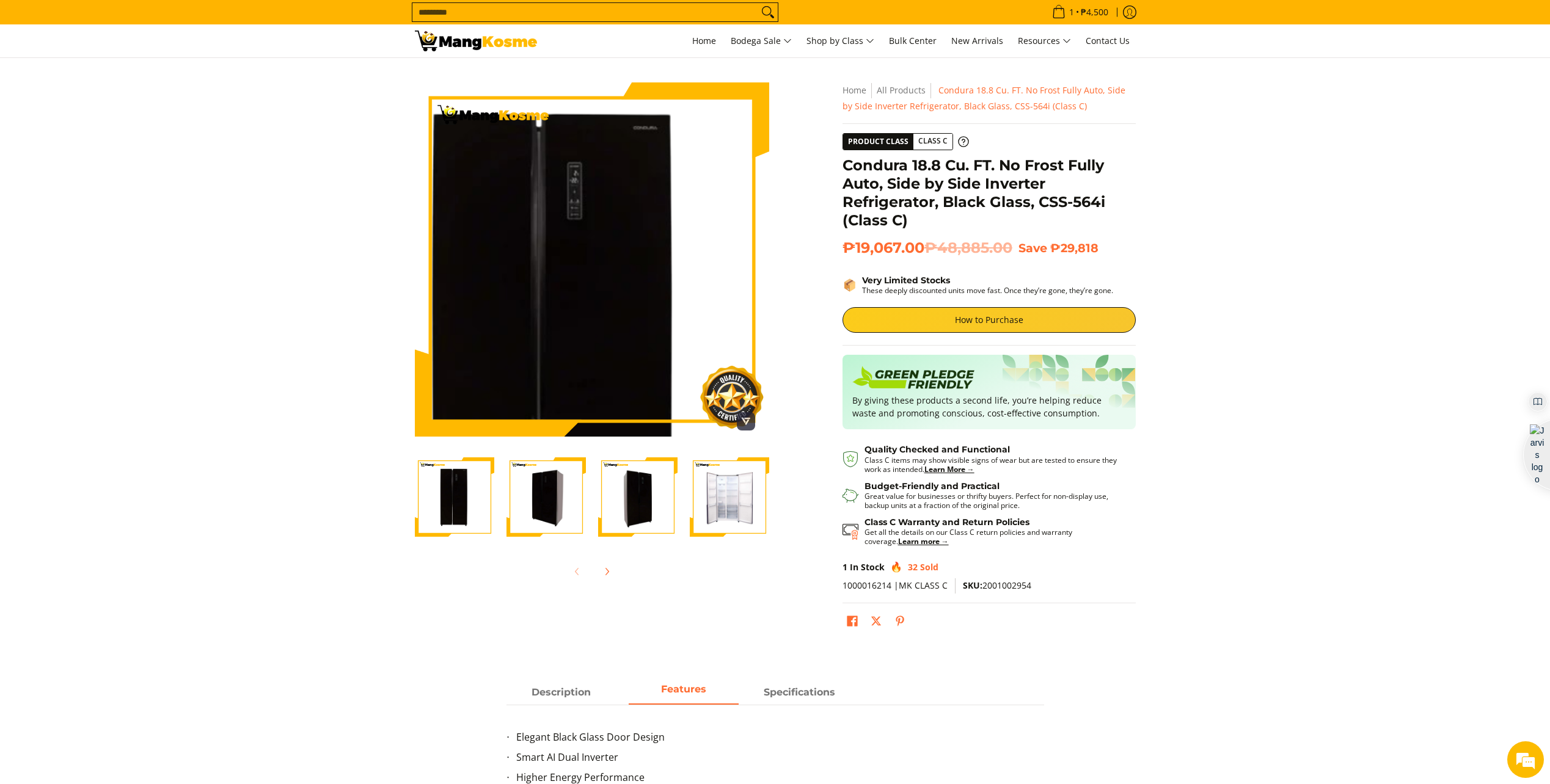
click at [609, 206] on img at bounding box center [592, 259] width 355 height 354
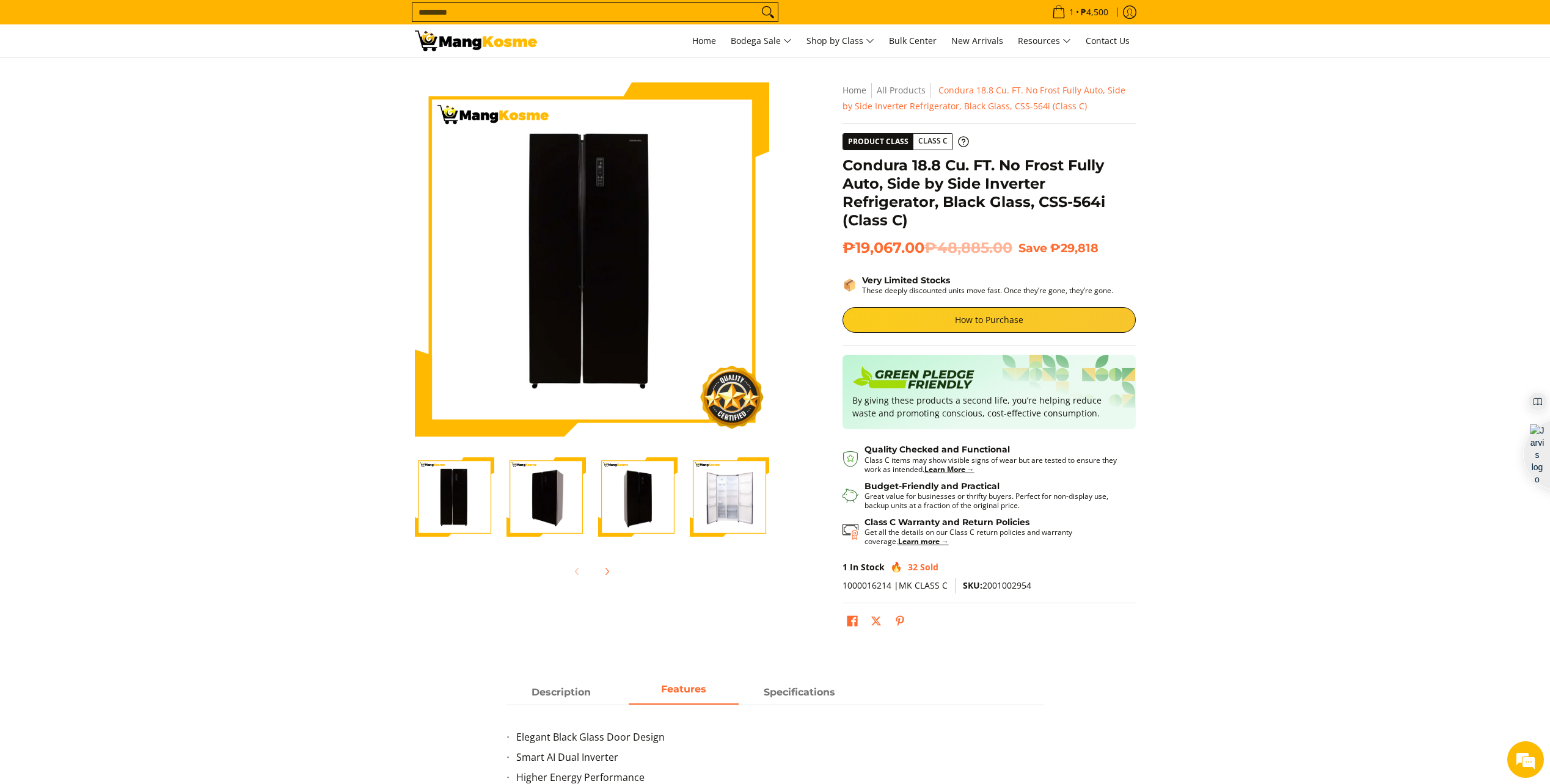
click at [1185, 345] on section "Skip to Main Content Enable zoom Disable zoom Enable zoom Disable zoom Enable z…" at bounding box center [775, 360] width 1550 height 605
drag, startPoint x: 1040, startPoint y: 201, endPoint x: 1112, endPoint y: 204, distance: 72.1
click at [1112, 204] on h1 "Condura 18.8 Cu. FT. No Frost Fully Auto, Side by Side Inverter Refrigerator, B…" at bounding box center [989, 193] width 293 height 73
copy h1 "CSS-564i"
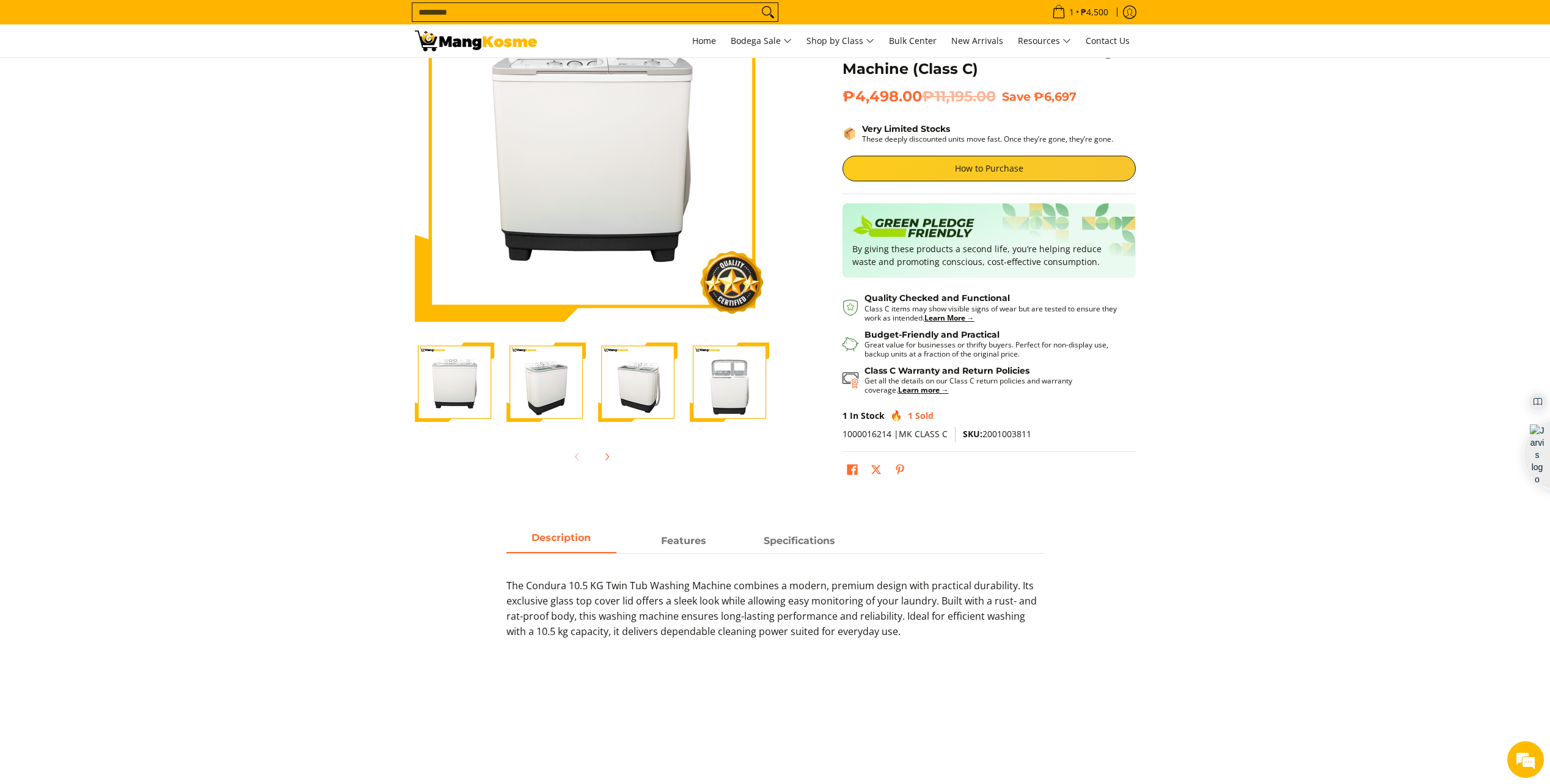
scroll to position [122, 0]
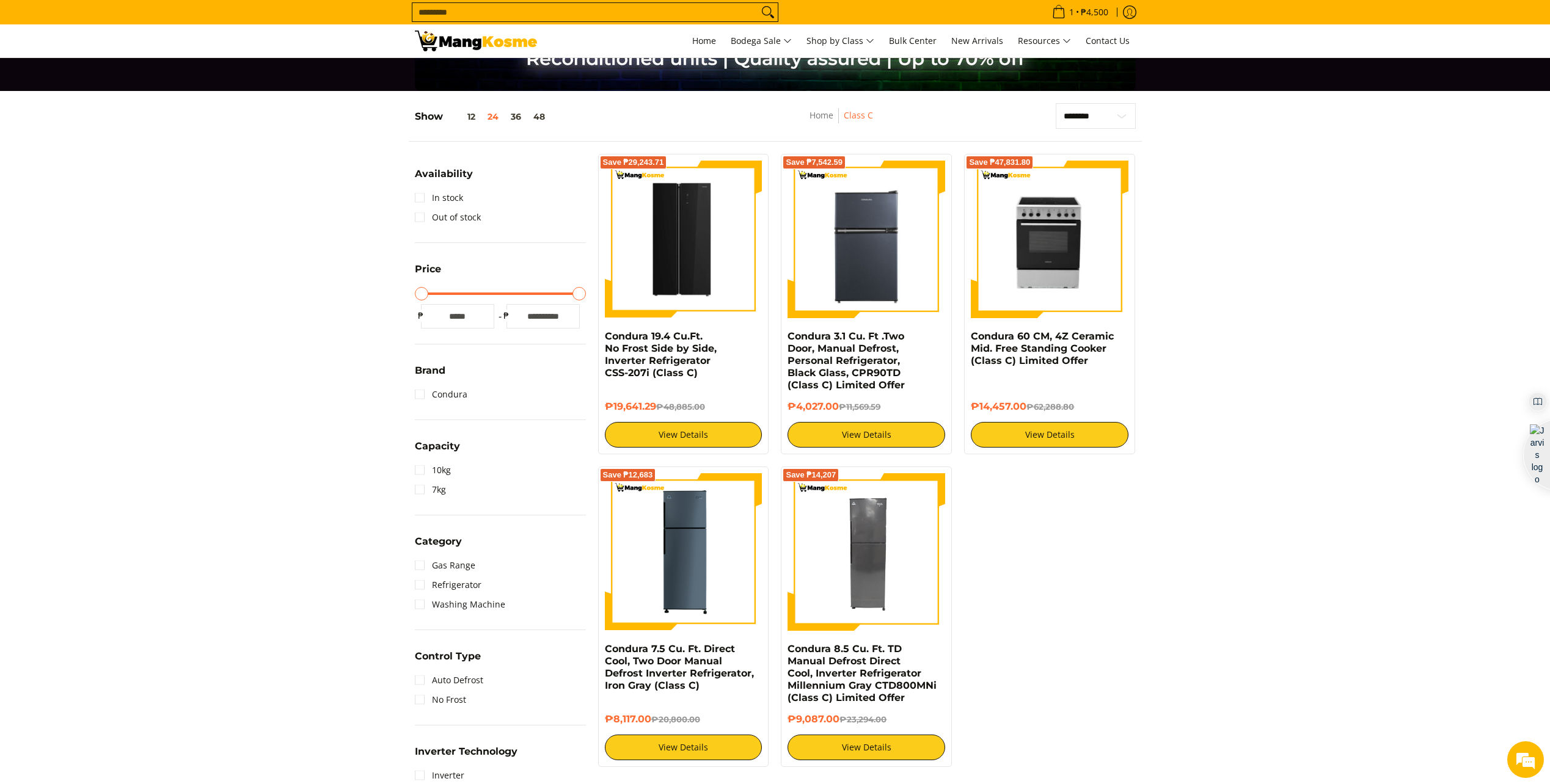
scroll to position [122, 0]
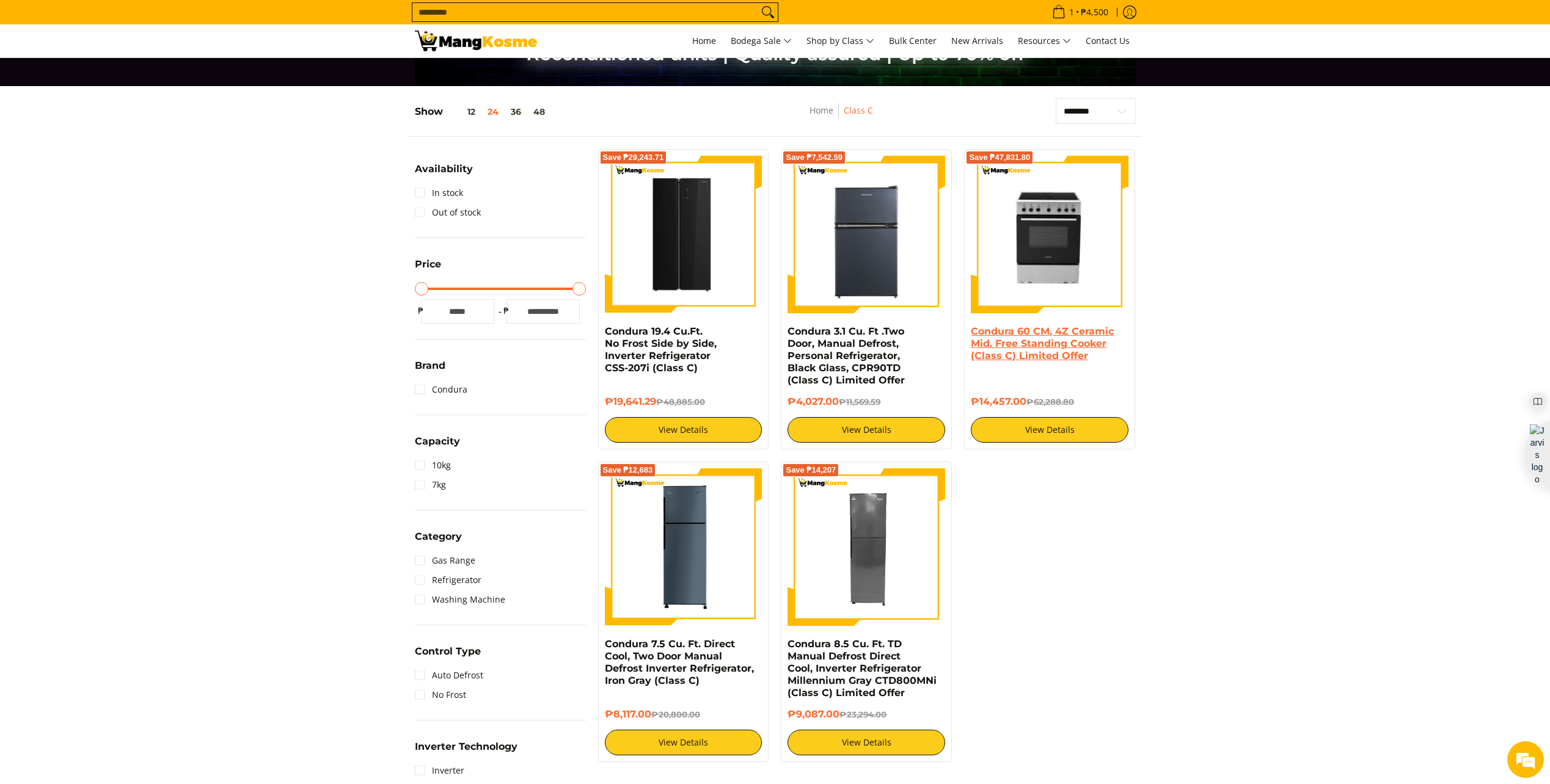
drag, startPoint x: 1083, startPoint y: 338, endPoint x: 1069, endPoint y: 339, distance: 14.0
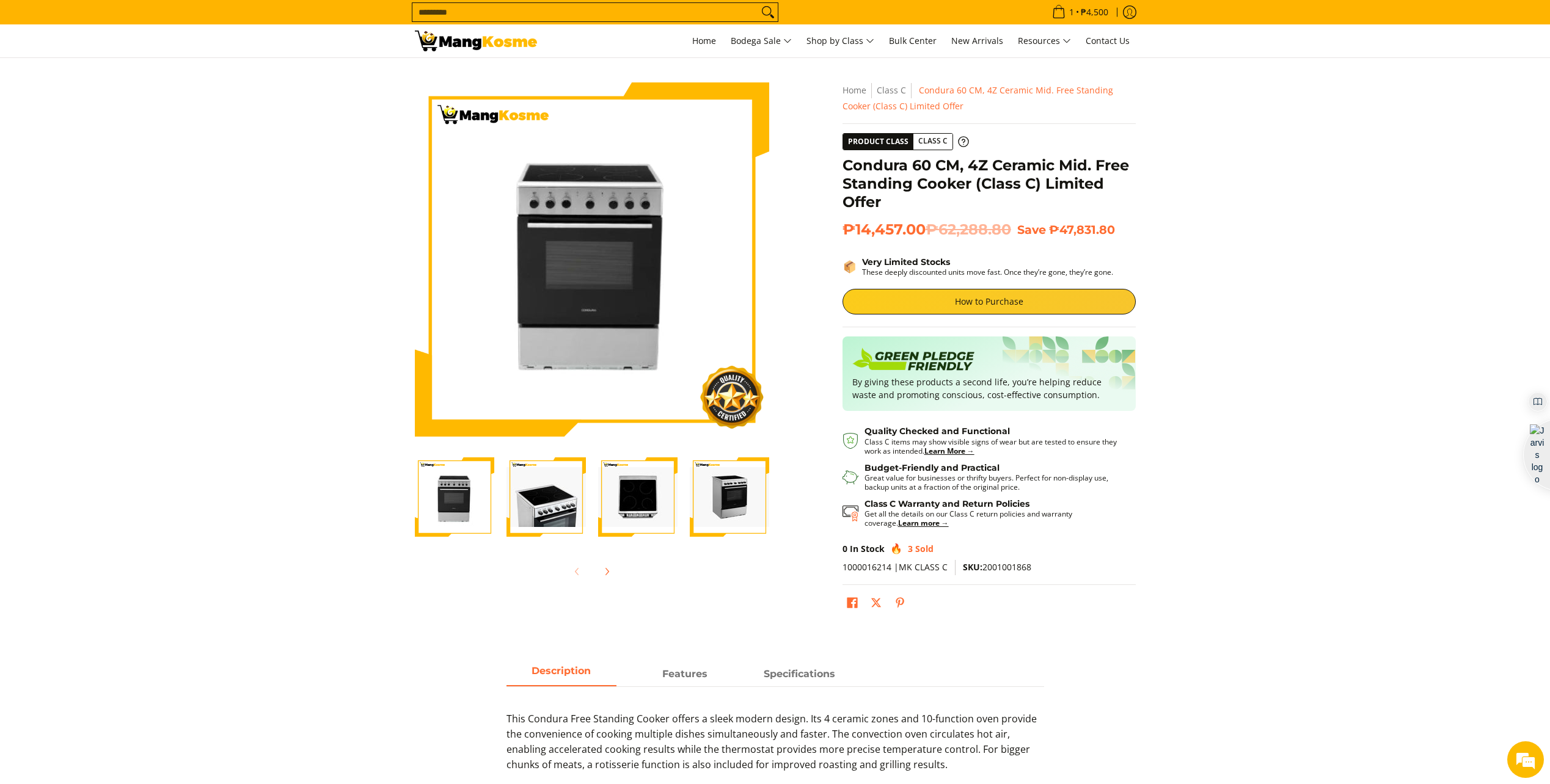
click at [551, 492] on img "condura-free-standing-ceramic-top-cooker-60-centimeter-full-ceramic-stove-view-…" at bounding box center [546, 497] width 80 height 60
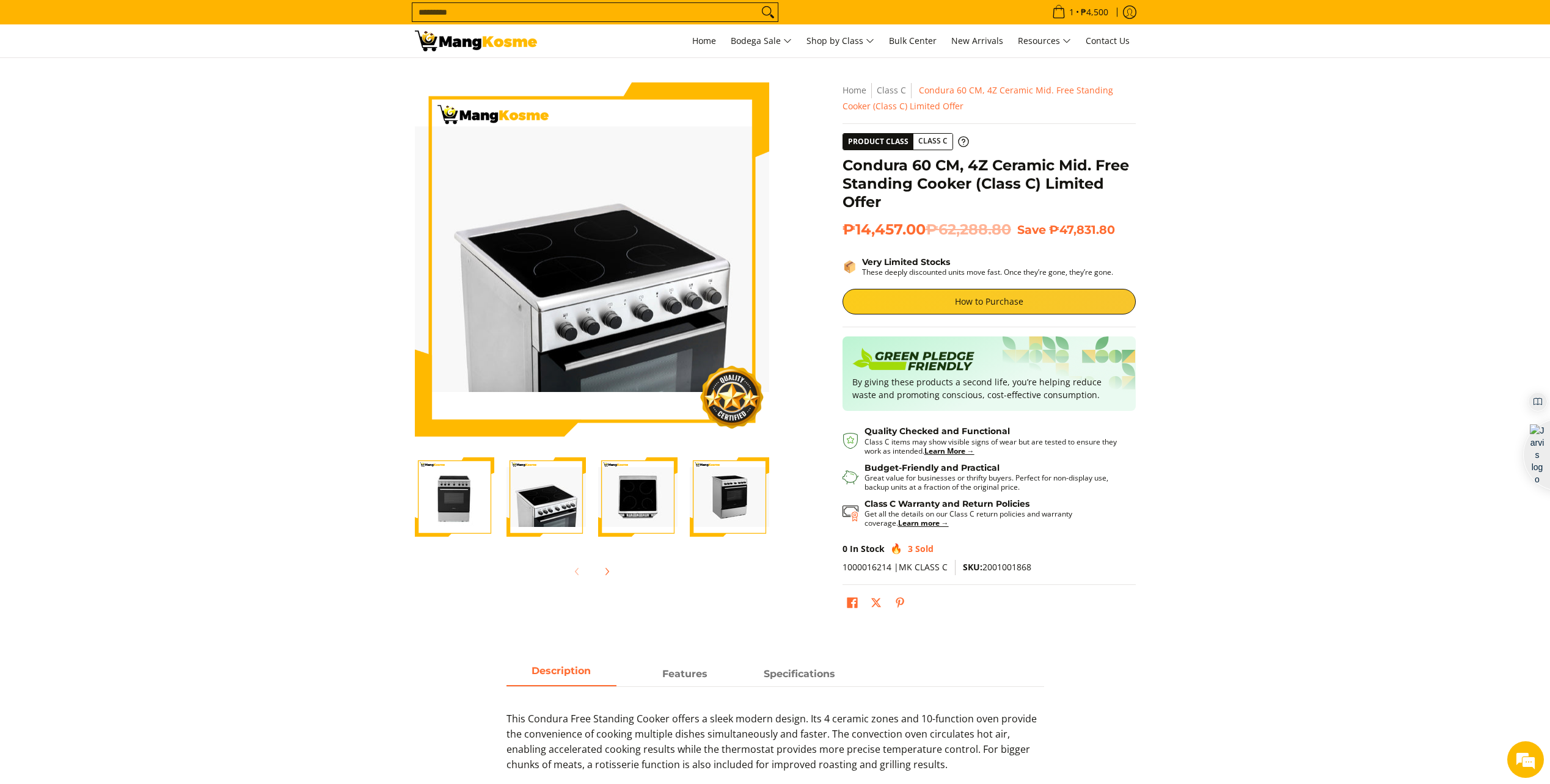
click at [628, 498] on img "condura-free-standing-ceramic-top-cooker-60-centimeter-top-view-mang-kosme" at bounding box center [638, 497] width 80 height 60
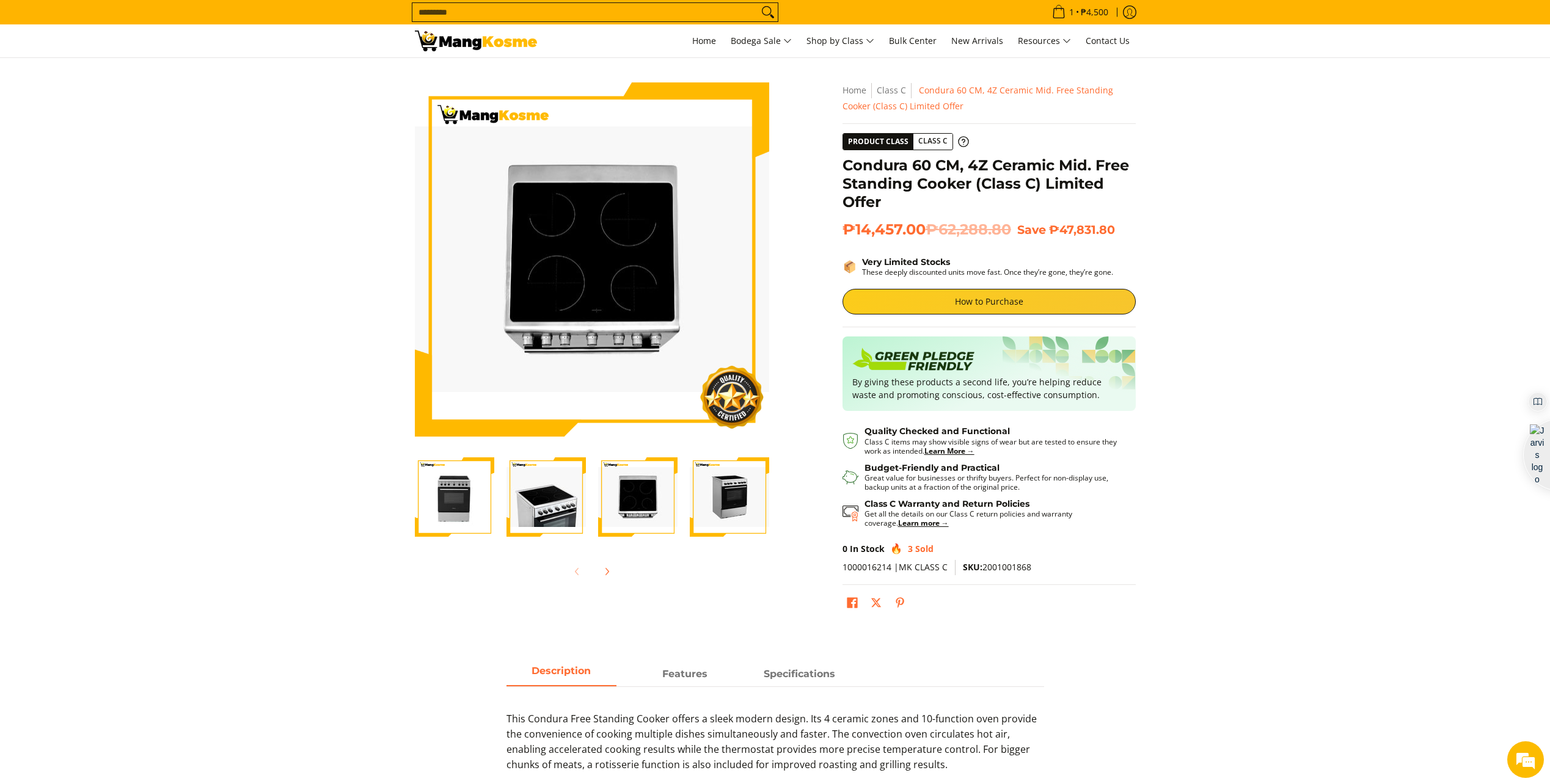
click at [712, 484] on img "condura-free-standing-ceramic-top-cooker-60-centimeter-right-side-view-mang-kos…" at bounding box center [730, 497] width 80 height 60
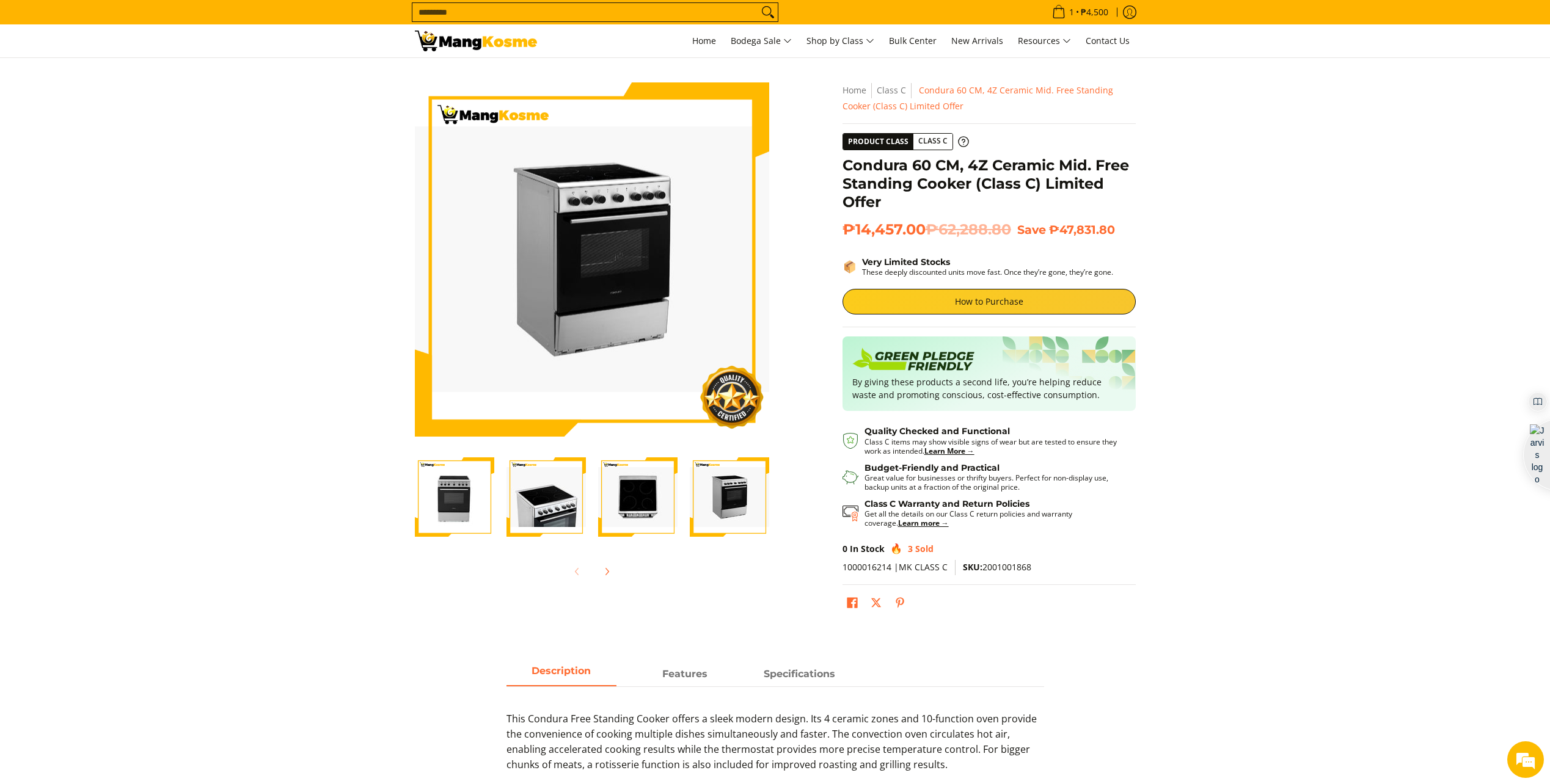
click at [659, 485] on img "condura-free-standing-ceramic-top-cooker-60-centimeter-top-view-mang-kosme" at bounding box center [638, 497] width 80 height 60
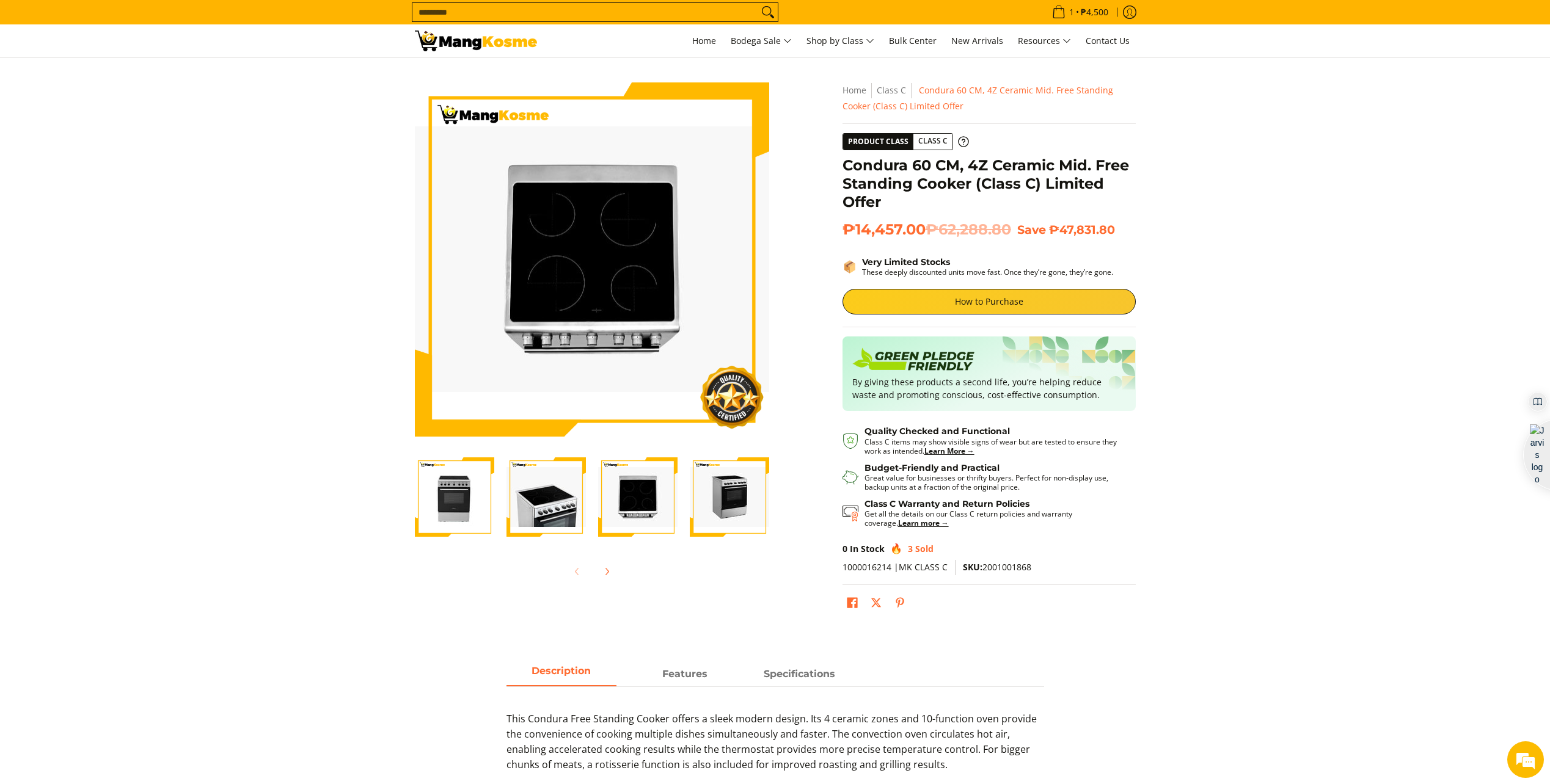
click at [552, 504] on img "condura-free-standing-ceramic-top-cooker-60-centimeter-full-ceramic-stove-view-…" at bounding box center [546, 497] width 80 height 60
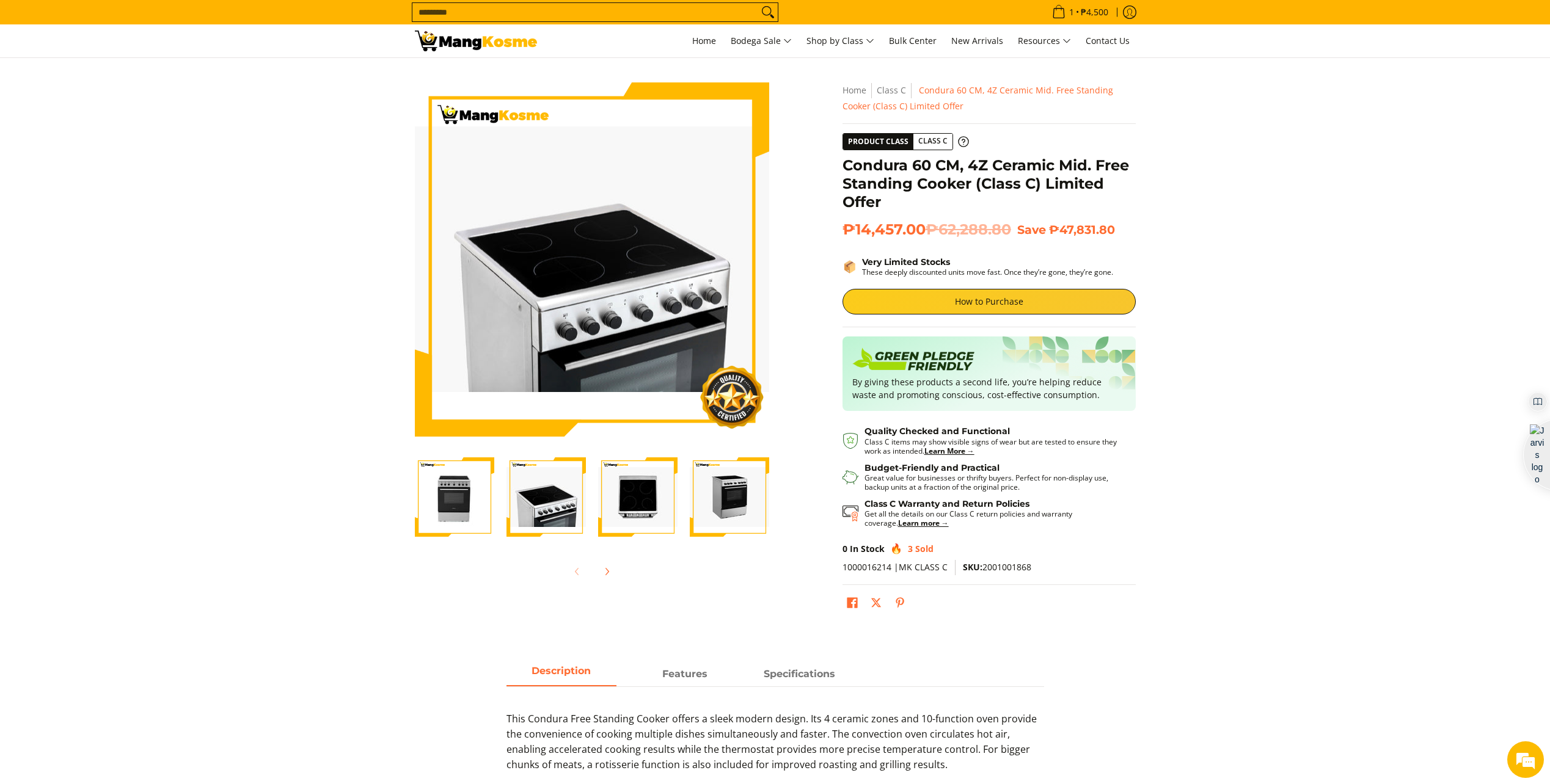
click at [460, 499] on img "Condura 60 CM, 4Z Ceramic Mid. Free Standing Cooker (Class C) Limited Offer-1" at bounding box center [455, 497] width 80 height 80
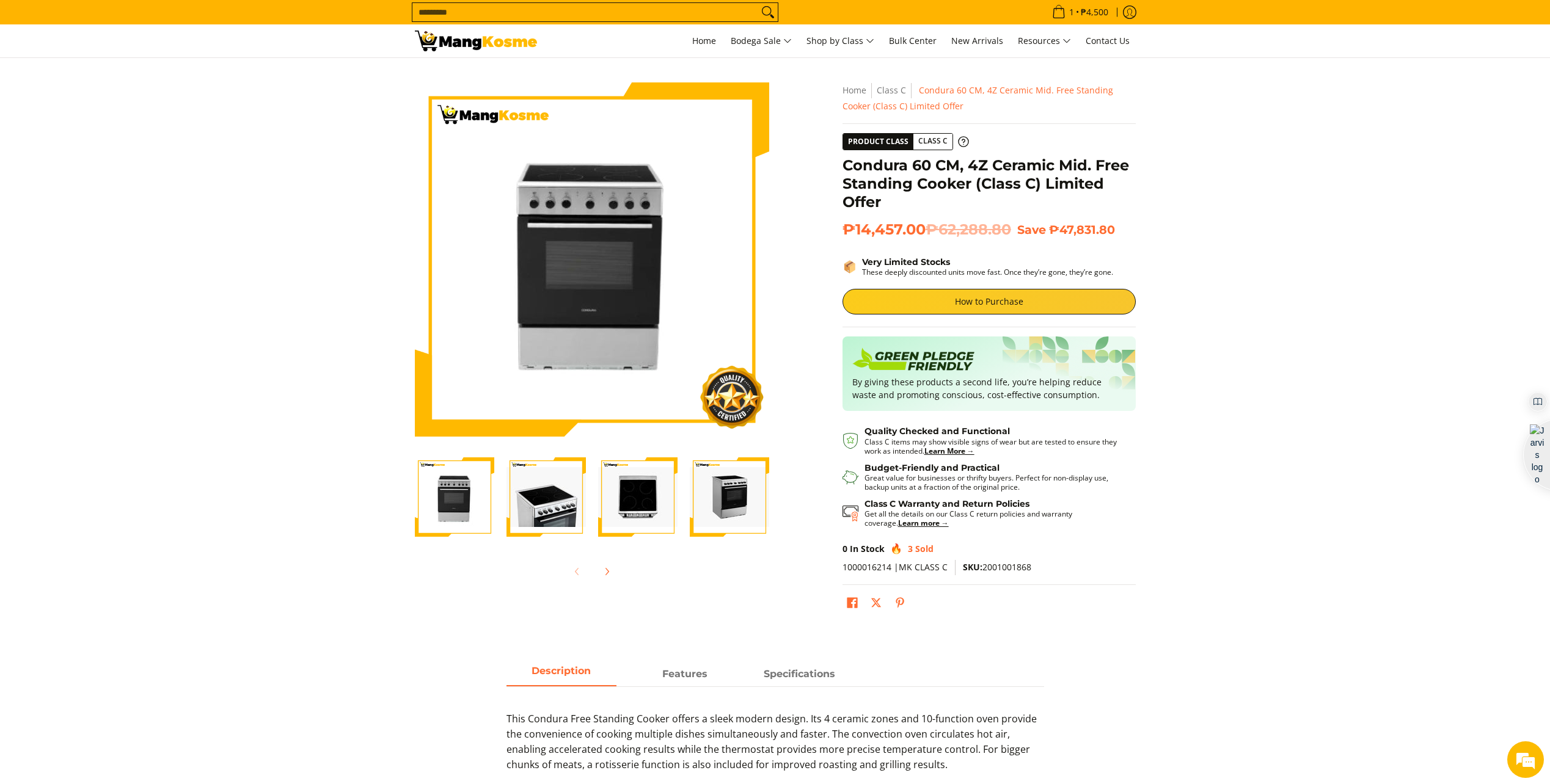
click at [967, 165] on h1 "Condura 60 CM, 4Z Ceramic Mid. Free Standing Cooker (Class C) Limited Offer" at bounding box center [989, 184] width 293 height 55
drag, startPoint x: 841, startPoint y: 168, endPoint x: 1073, endPoint y: 162, distance: 232.1
click at [1073, 162] on div "**********" at bounding box center [989, 354] width 306 height 543
copy h1 "Condura 60 CM, 4Z Ceramic Mid"
click at [1382, 250] on section "Skip to Main Content Enable zoom Disable zoom Enable zoom Disable zoom Enable z…" at bounding box center [775, 351] width 1550 height 586
